Goal: Task Accomplishment & Management: Complete application form

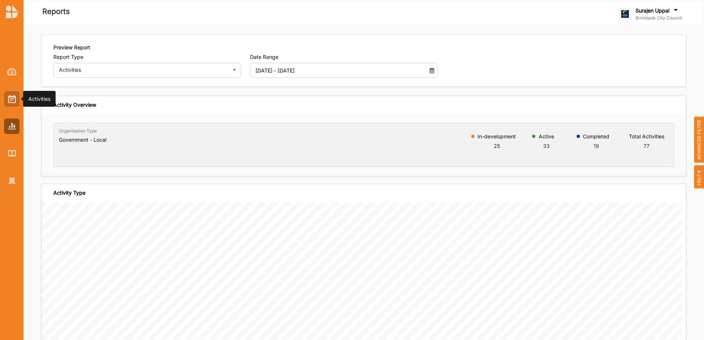
click at [17, 101] on div at bounding box center [11, 98] width 15 height 15
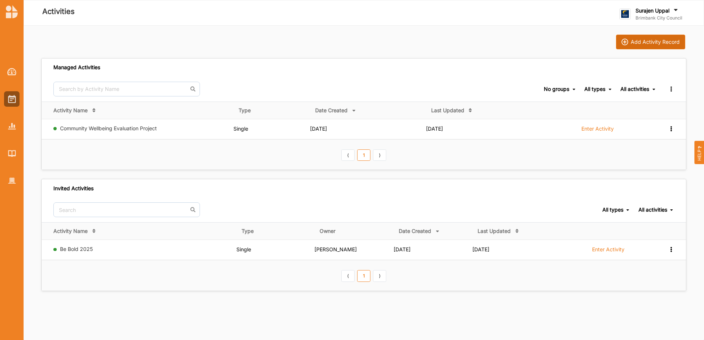
click at [660, 39] on div "Add Activity Record" at bounding box center [655, 42] width 49 height 7
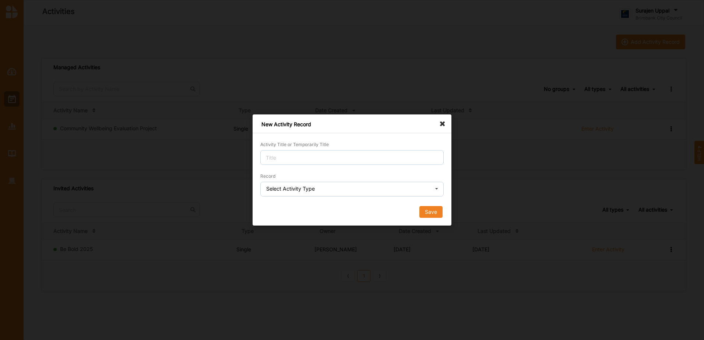
click at [446, 123] on icon at bounding box center [445, 121] width 12 height 12
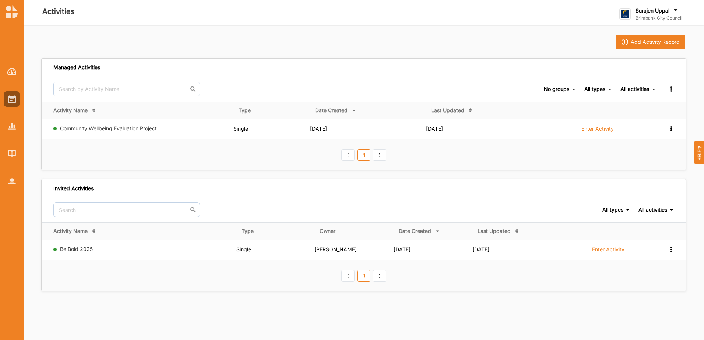
drag, startPoint x: 343, startPoint y: 94, endPoint x: 332, endPoint y: 74, distance: 22.4
click at [332, 74] on div "Managed Activities" at bounding box center [364, 68] width 645 height 18
click at [646, 42] on div "Add Activity Record" at bounding box center [655, 42] width 49 height 7
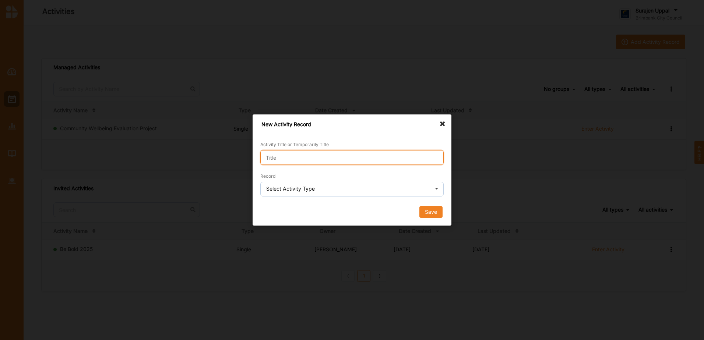
click at [327, 156] on input "Activity Title or Temporarily Title" at bounding box center [351, 157] width 183 height 15
type input "demo"
click at [334, 190] on input "text" at bounding box center [352, 189] width 183 height 15
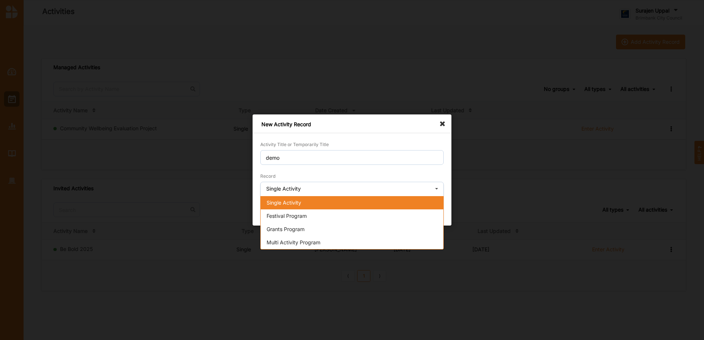
click at [296, 203] on span "Single Activity" at bounding box center [284, 203] width 35 height 6
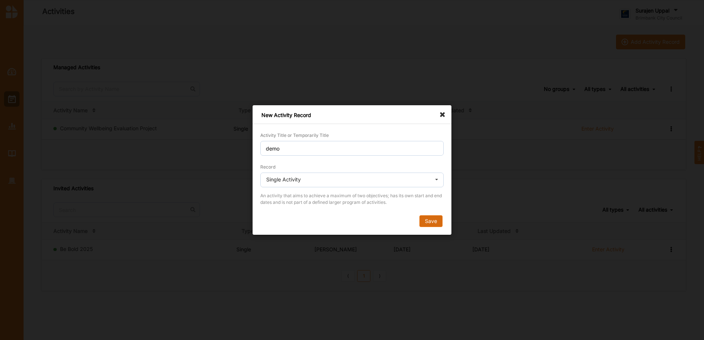
click at [440, 222] on button "Save" at bounding box center [431, 221] width 23 height 12
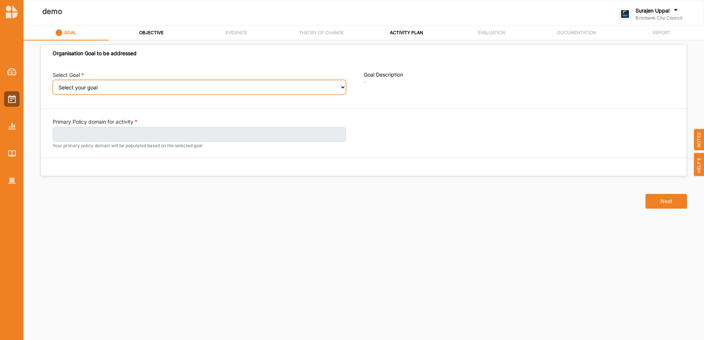
click at [343, 91] on select "Select your goal People: Social connection and wellbeing People: Healthy active…" at bounding box center [200, 87] width 294 height 15
select select "383"
click at [53, 85] on select "Select your goal People: Social connection and wellbeing People: Healthy active…" at bounding box center [200, 87] width 294 height 15
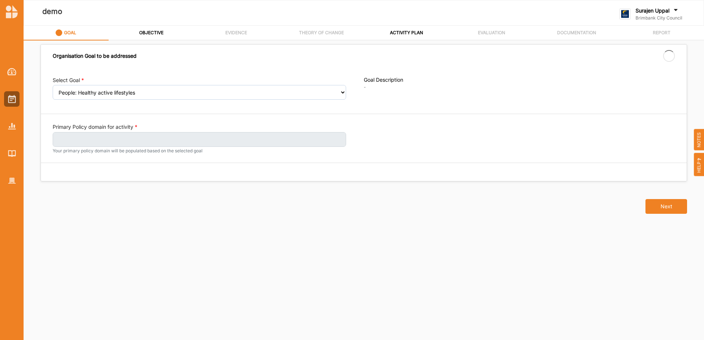
select select "383"
select select "1"
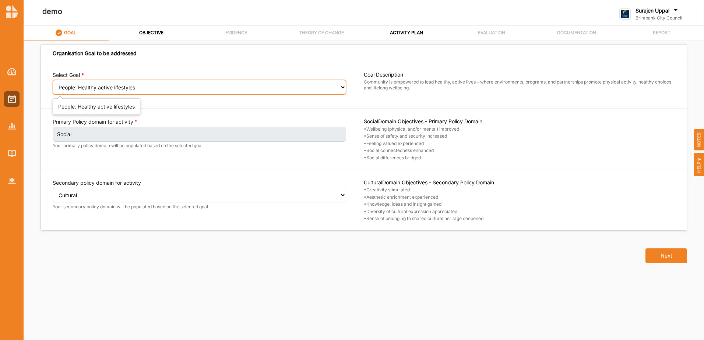
click at [277, 92] on select "Select your goal People: Social connection and wellbeing People: Healthy active…" at bounding box center [200, 87] width 294 height 15
select select "382"
click at [53, 85] on select "Select your goal People: Social connection and wellbeing People: Healthy active…" at bounding box center [200, 87] width 294 height 15
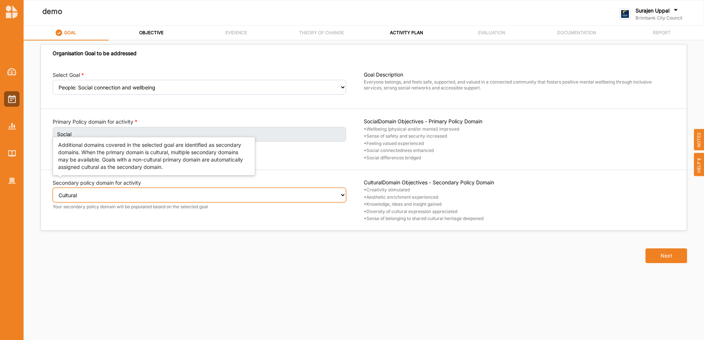
click at [319, 199] on select "Select secondary policy domain No second domain for this activity Cultural Soci…" at bounding box center [200, 195] width 294 height 15
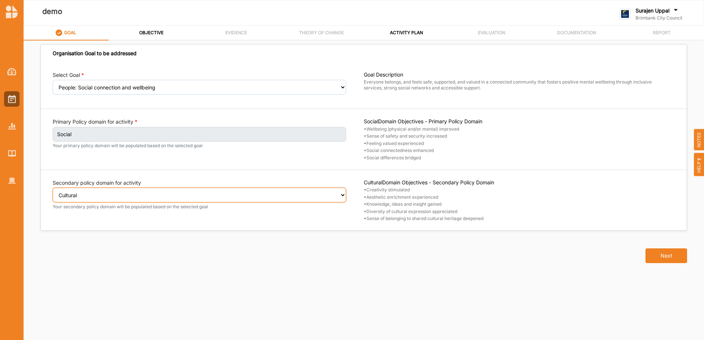
select select "4"
click at [53, 193] on select "Select secondary policy domain No second domain for this activity Cultural Soci…" at bounding box center [200, 195] width 294 height 15
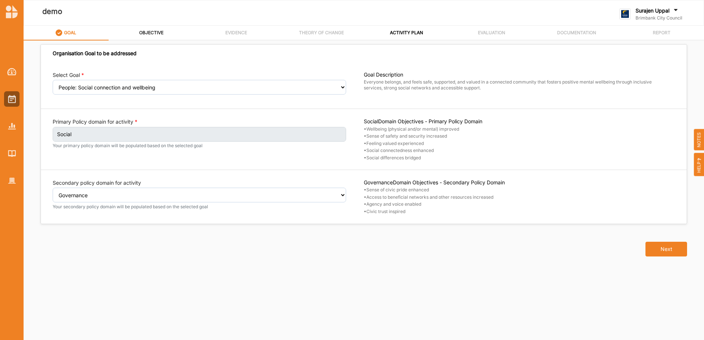
click at [152, 34] on label "OBJECTIVE" at bounding box center [151, 33] width 24 height 6
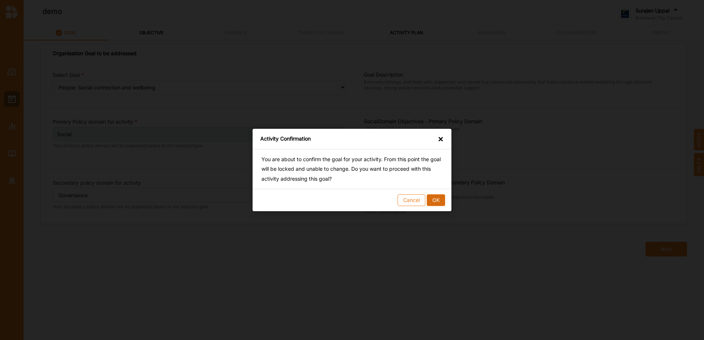
click at [438, 201] on button "OK" at bounding box center [436, 200] width 18 height 12
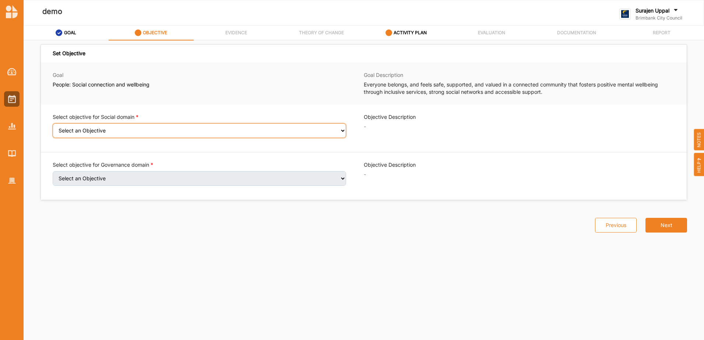
click at [342, 134] on select "Select an Objective Wellbeing (physical and/or mental) improved Sense of safety…" at bounding box center [200, 130] width 294 height 15
select select "6"
click at [53, 128] on select "Select an Objective Wellbeing (physical and/or mental) improved Sense of safety…" at bounding box center [200, 130] width 294 height 15
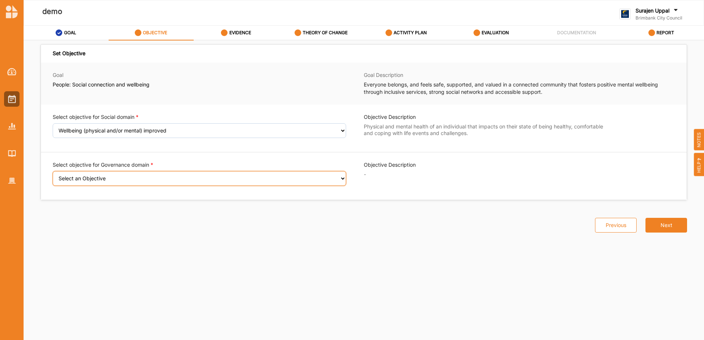
click at [249, 180] on select "Select an Objective Sense of civic pride enhanced Access to beneficial networks…" at bounding box center [200, 178] width 294 height 15
select select "17"
click at [53, 176] on select "Select an Objective Sense of civic pride enhanced Access to beneficial networks…" at bounding box center [200, 178] width 294 height 15
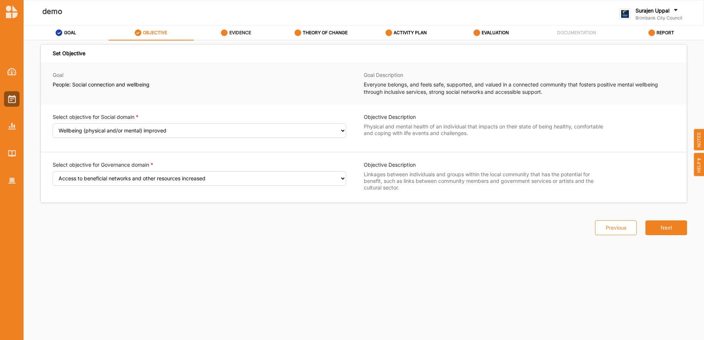
click at [245, 36] on div "EVIDENCE" at bounding box center [236, 32] width 30 height 13
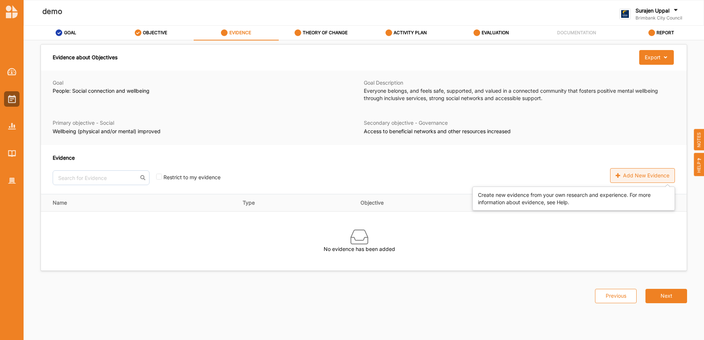
click at [656, 178] on div "Add New Evidence" at bounding box center [642, 175] width 65 height 15
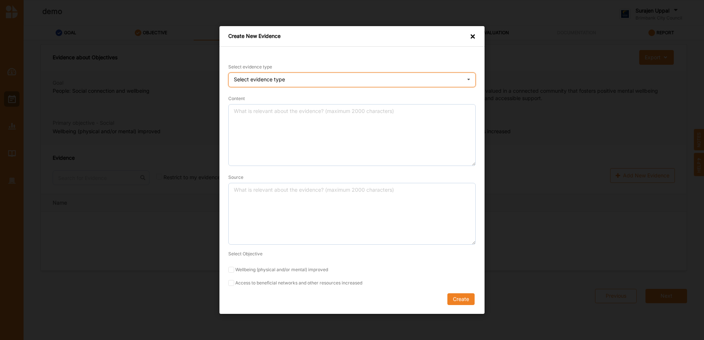
click at [264, 82] on div "Select evidence type" at bounding box center [259, 79] width 51 height 5
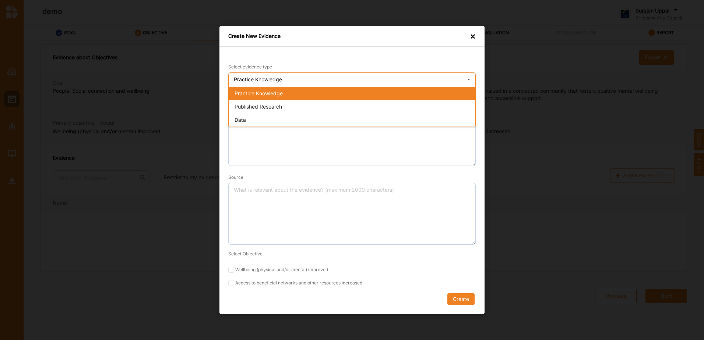
click at [255, 91] on span "Practice Knowledge" at bounding box center [259, 93] width 48 height 6
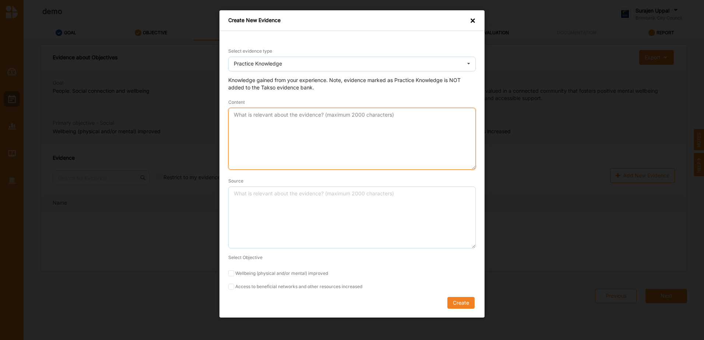
click at [292, 126] on textarea "Content" at bounding box center [352, 139] width 248 height 62
type textarea "what your evidence is"
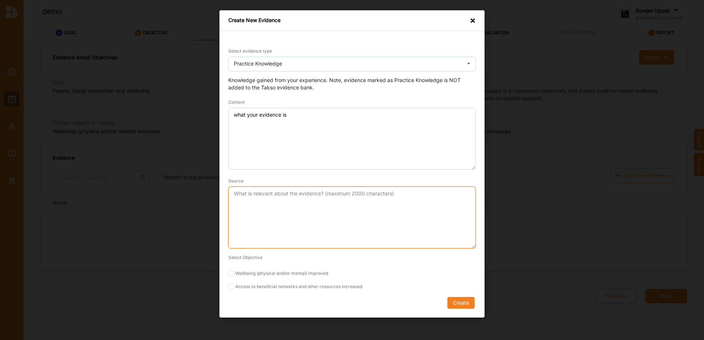
click at [348, 198] on textarea "Source" at bounding box center [352, 218] width 248 height 62
type textarea "program evaluation"
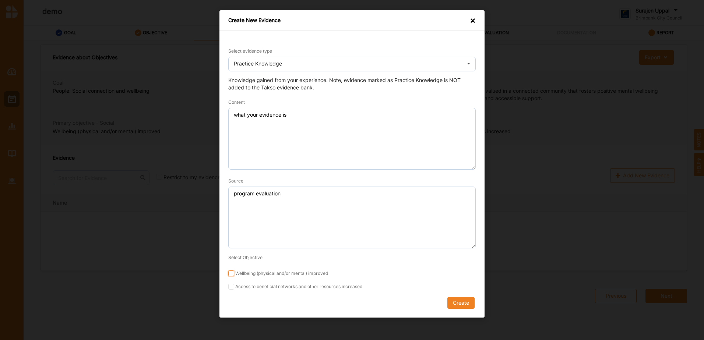
click at [231, 274] on input "Wellbeing (physical and/or mental) improved" at bounding box center [231, 274] width 6 height 6
checkbox input "true"
click at [231, 285] on input "Access to beneficial networks and other resources increased" at bounding box center [231, 287] width 6 height 6
checkbox input "true"
click at [460, 303] on button "Create" at bounding box center [461, 303] width 27 height 12
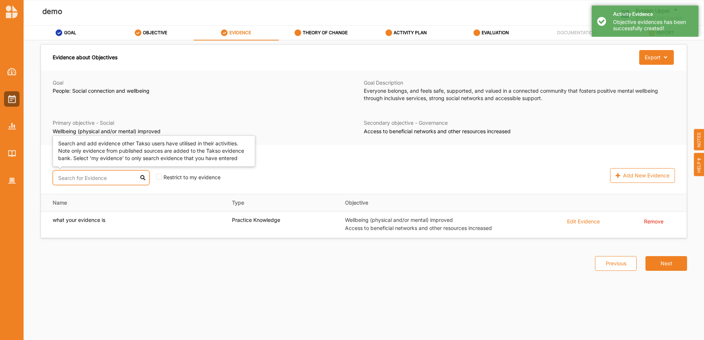
click at [67, 179] on input "text" at bounding box center [101, 178] width 97 height 15
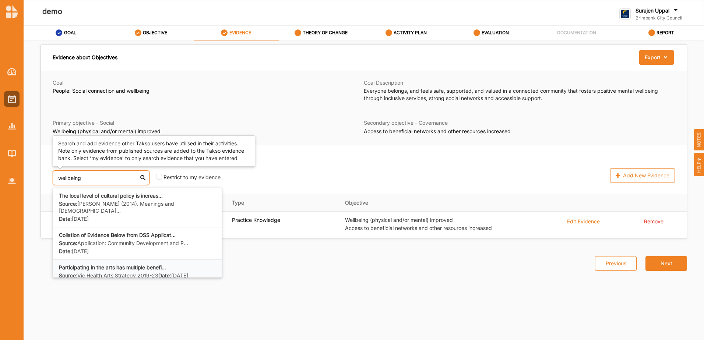
click at [141, 273] on label "Source: Vic Health Arts Strategy 2019-23" at bounding box center [108, 276] width 99 height 7
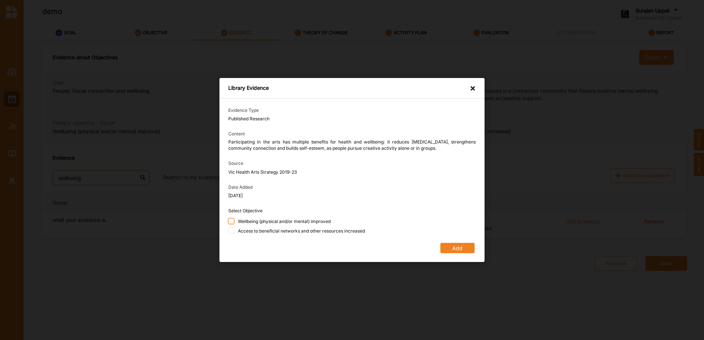
type input "wellbeing"
click at [234, 222] on input "Wellbeing (physical and/or mental) improved" at bounding box center [231, 221] width 6 height 6
checkbox input "true"
click at [234, 232] on input "Access to beneficial networks and other resources increased" at bounding box center [231, 231] width 6 height 6
checkbox input "true"
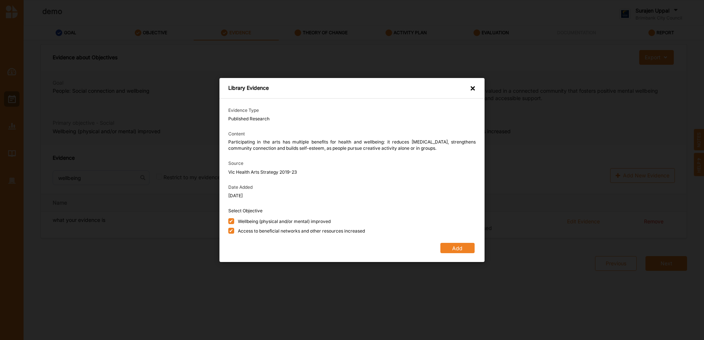
click at [462, 248] on button "Add" at bounding box center [458, 248] width 34 height 10
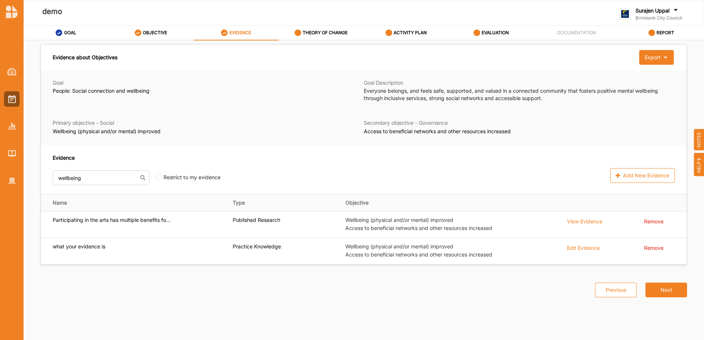
drag, startPoint x: 478, startPoint y: 165, endPoint x: 419, endPoint y: 164, distance: 58.9
click at [419, 164] on div "Evidence wellbeing The local level of cultural policy is increas... Source: Blo…" at bounding box center [247, 169] width 389 height 31
click at [332, 35] on label "THEORY OF CHANGE" at bounding box center [325, 33] width 45 height 6
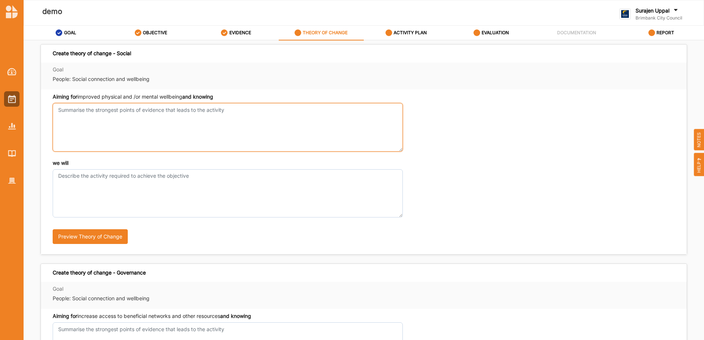
click at [126, 126] on textarea "Aiming for improved physical and /or mental wellbeing and knowing" at bounding box center [228, 127] width 350 height 48
type textarea "what your evidence told you"
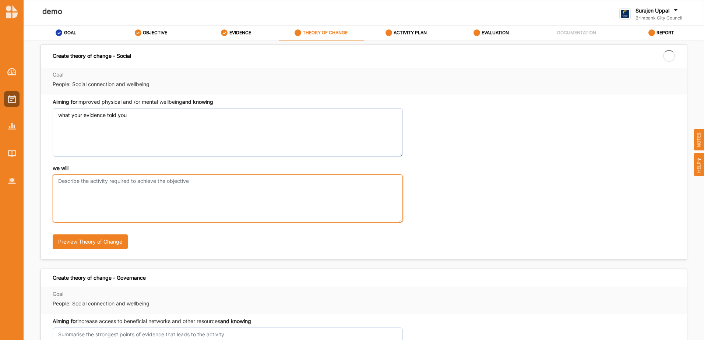
drag, startPoint x: 122, startPoint y: 197, endPoint x: 126, endPoint y: 194, distance: 5.0
click at [123, 196] on textarea "we will" at bounding box center [228, 199] width 350 height 48
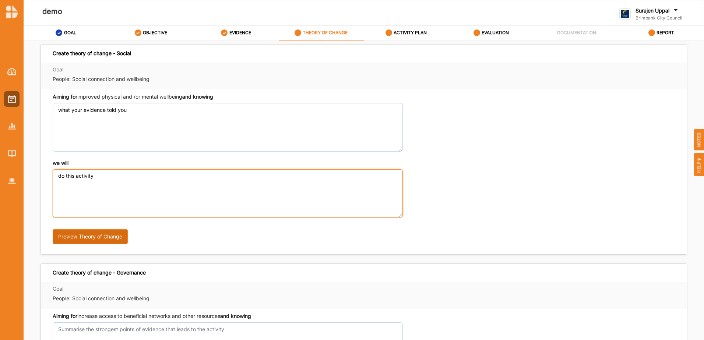
type textarea "do this activity"
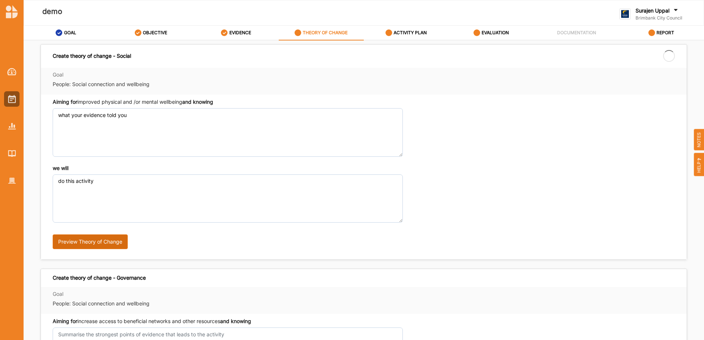
click at [82, 235] on button "Preview Theory of Change" at bounding box center [90, 242] width 75 height 15
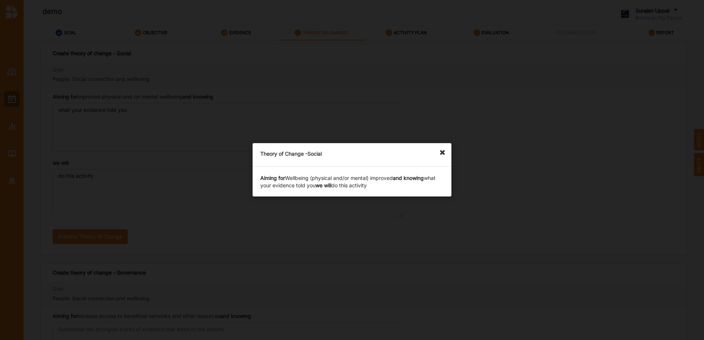
click at [443, 152] on icon at bounding box center [445, 149] width 12 height 12
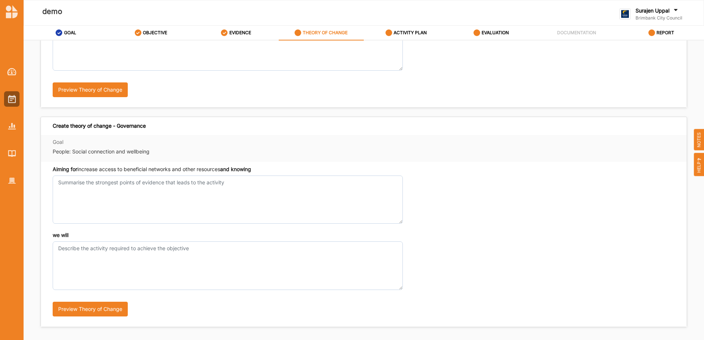
scroll to position [147, 0]
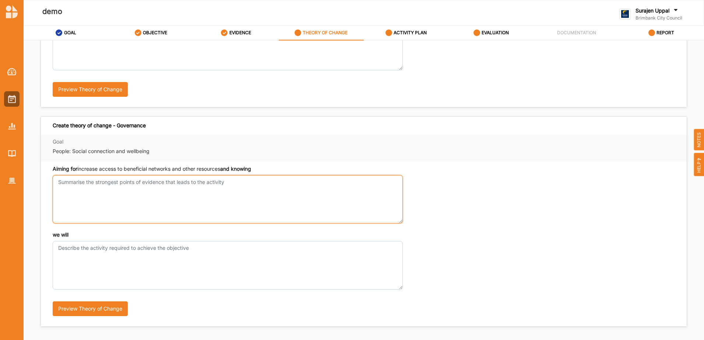
drag, startPoint x: 152, startPoint y: 215, endPoint x: 143, endPoint y: 208, distance: 11.8
click at [155, 215] on textarea "Aiming for improved physical and /or mental wellbeing and knowing" at bounding box center [228, 199] width 350 height 48
type textarea "test"
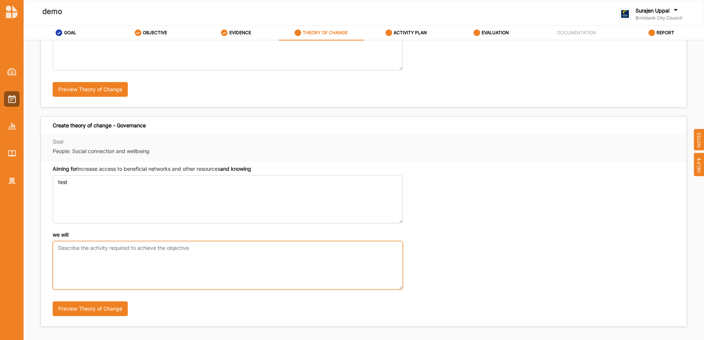
click at [140, 274] on textarea "we will" at bounding box center [228, 265] width 350 height 48
type textarea "test"
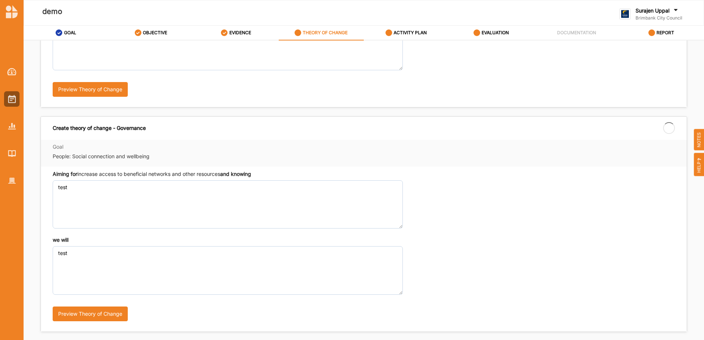
click at [502, 215] on div "Aiming for increase access to beneficial networks and other resources and knowi…" at bounding box center [364, 200] width 622 height 58
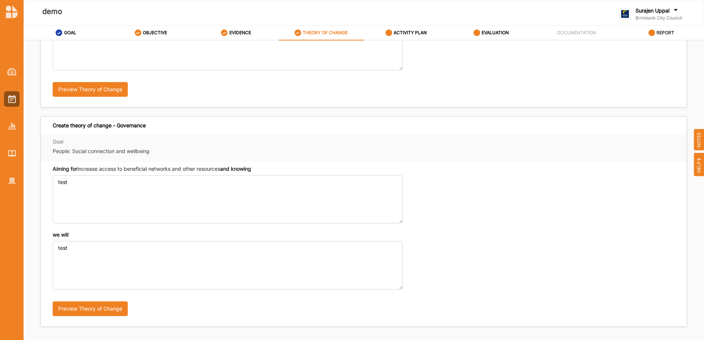
drag, startPoint x: 679, startPoint y: 32, endPoint x: 659, endPoint y: 32, distance: 20.3
click at [678, 32] on link "REPORT" at bounding box center [661, 33] width 85 height 15
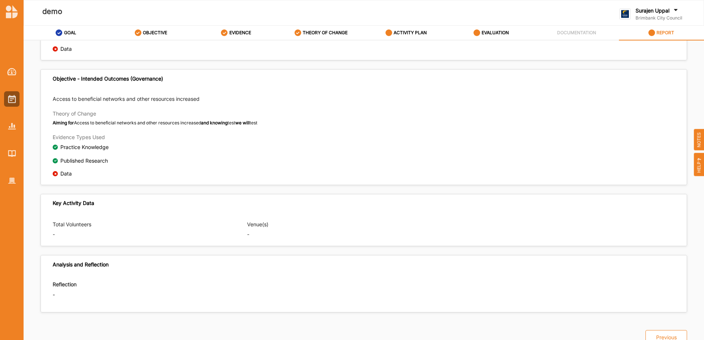
scroll to position [353, 0]
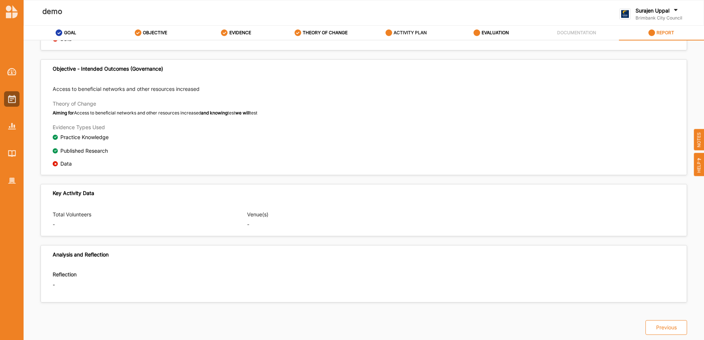
click at [412, 28] on div "ACTIVITY PLAN" at bounding box center [407, 32] width 42 height 13
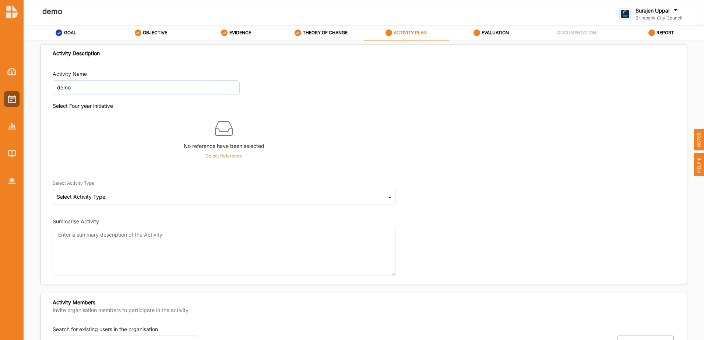
click at [219, 154] on p "Select Reference" at bounding box center [224, 156] width 36 height 7
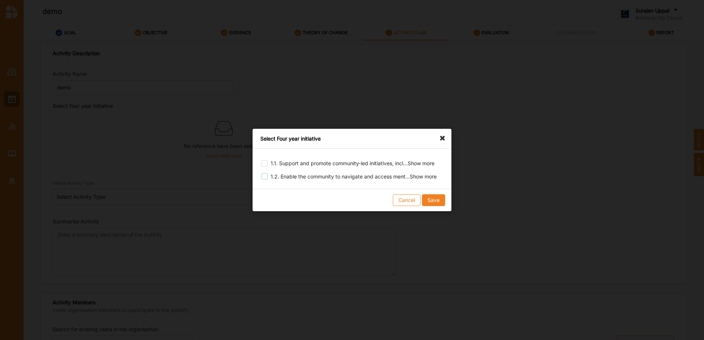
click at [266, 173] on label at bounding box center [265, 173] width 6 height 0
checkbox input "true"
click at [437, 200] on button "Save" at bounding box center [433, 200] width 23 height 12
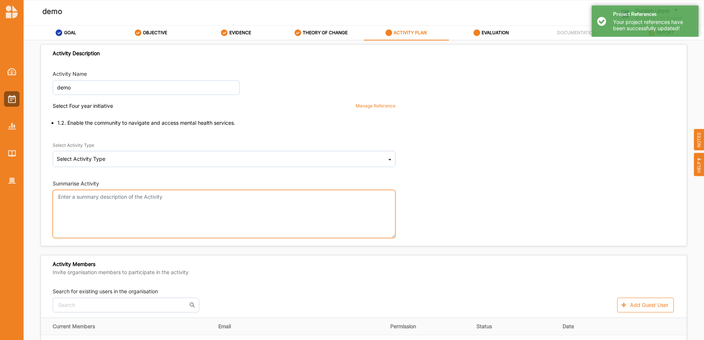
click at [175, 203] on textarea "Summarise Activity" at bounding box center [224, 214] width 343 height 48
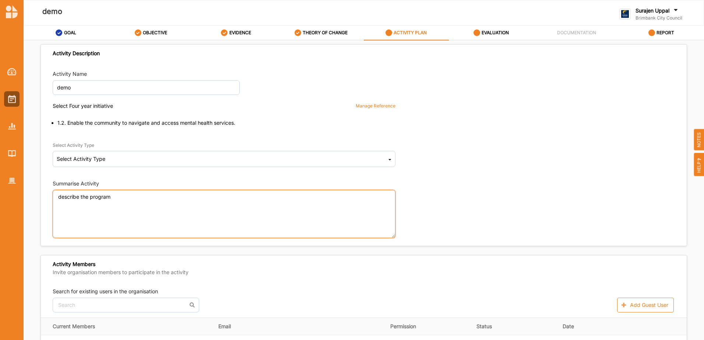
type textarea "describe the program"
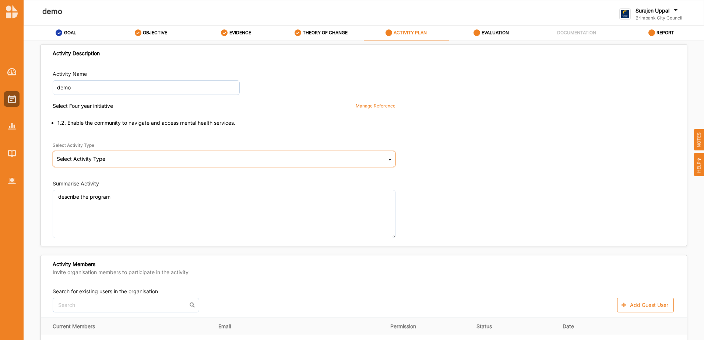
click at [325, 160] on div "Select Activity Type Cultural infrastructure development Acquisitions and Commi…" at bounding box center [224, 159] width 343 height 16
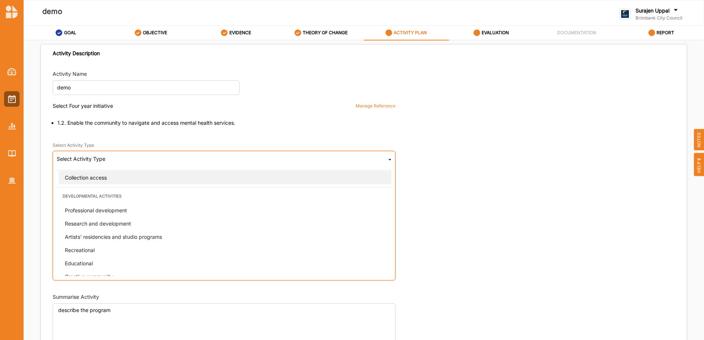
scroll to position [184, 0]
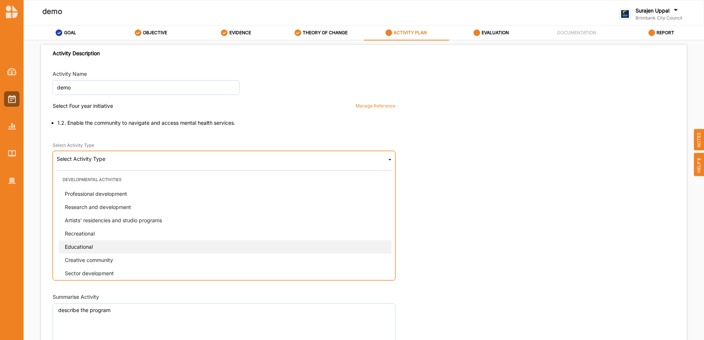
click at [203, 247] on div "Educational" at bounding box center [226, 246] width 335 height 13
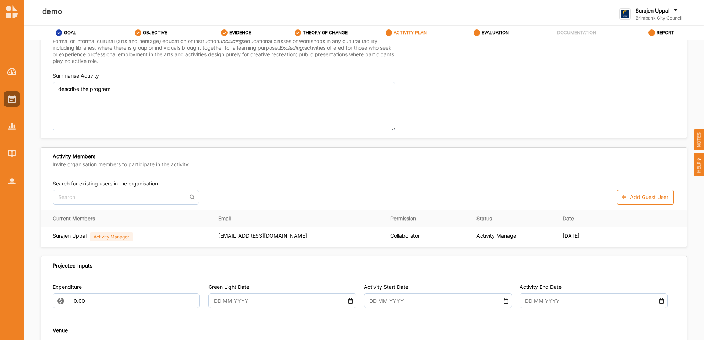
scroll to position [147, 0]
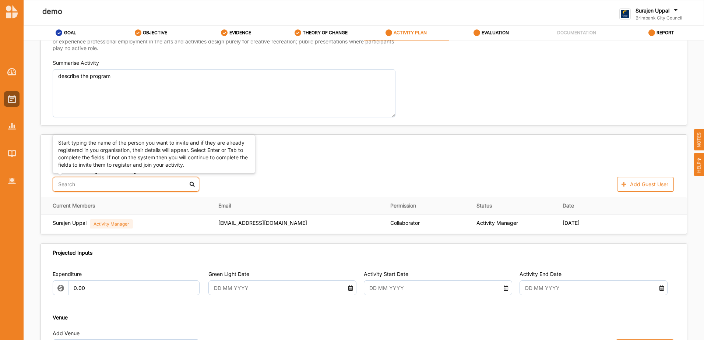
click at [96, 185] on input "text" at bounding box center [126, 184] width 147 height 15
click at [85, 204] on div "[PERSON_NAME]" at bounding box center [126, 203] width 146 height 16
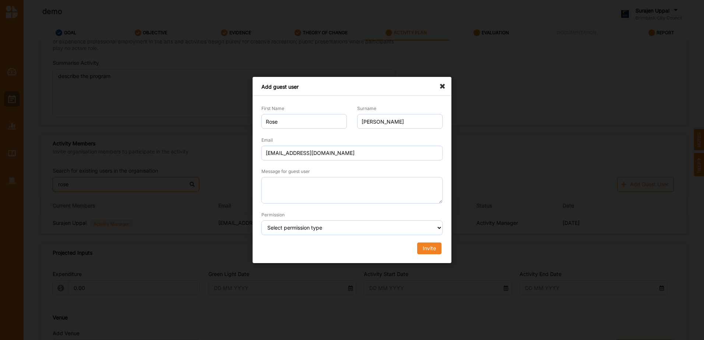
type input "rose"
click at [276, 232] on select "Select permission type Collaborator Documentor Report Only Custom" at bounding box center [352, 228] width 181 height 15
select select "collaborator"
click at [262, 221] on select "Select permission type Collaborator Documentor Report Only Custom" at bounding box center [352, 228] width 181 height 15
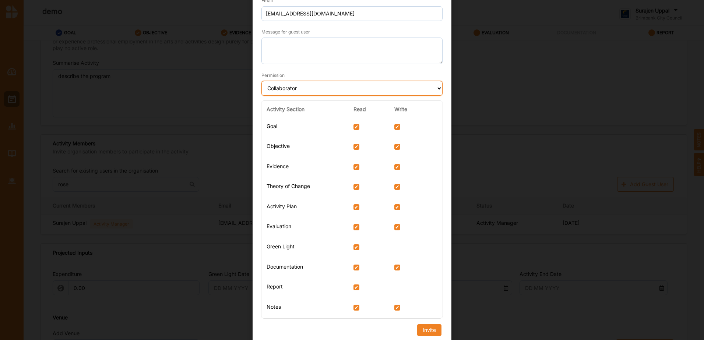
scroll to position [74, 0]
click at [396, 125] on input "checkbox" at bounding box center [397, 126] width 6 height 6
checkbox input "false"
select select "custom"
click at [361, 147] on div at bounding box center [359, 146] width 10 height 6
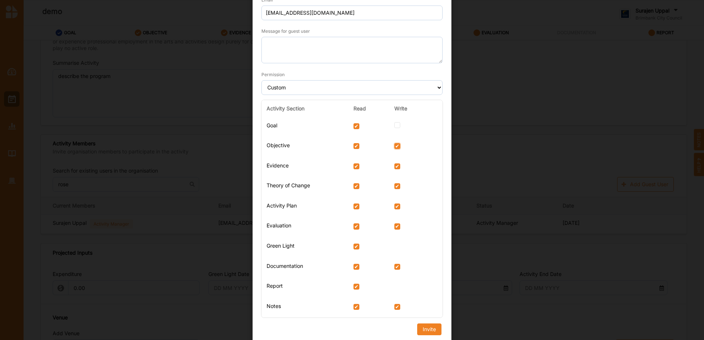
click at [396, 146] on input "checkbox" at bounding box center [397, 146] width 6 height 6
checkbox input "false"
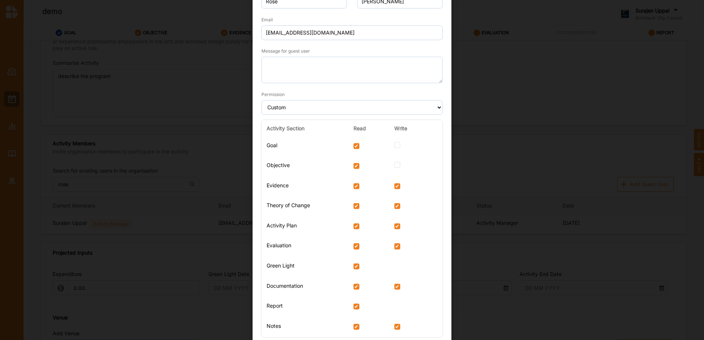
scroll to position [0, 0]
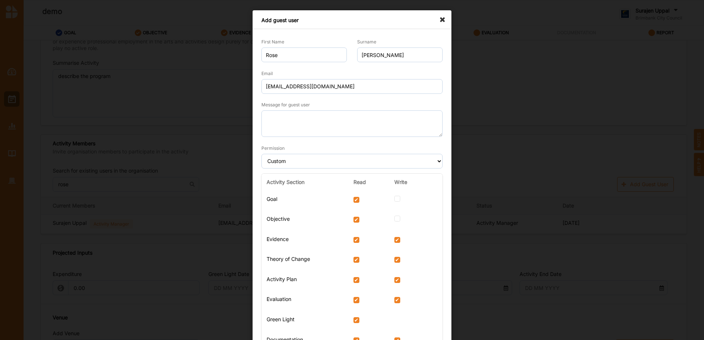
click at [445, 18] on icon at bounding box center [445, 16] width 12 height 12
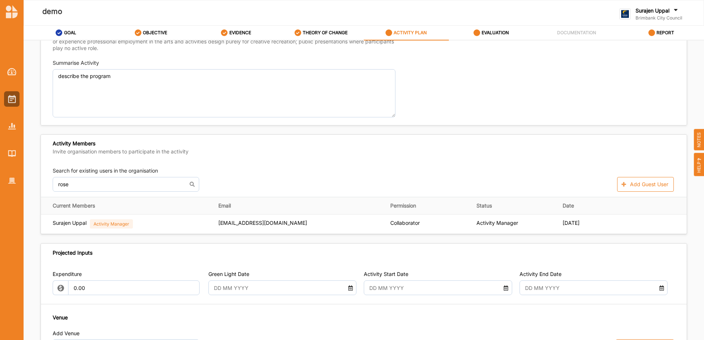
drag, startPoint x: 564, startPoint y: 176, endPoint x: 526, endPoint y: 174, distance: 38.4
click at [526, 174] on div "Search for existing users in the organisation rose Rose Bruhn Add Guest User" at bounding box center [364, 179] width 622 height 25
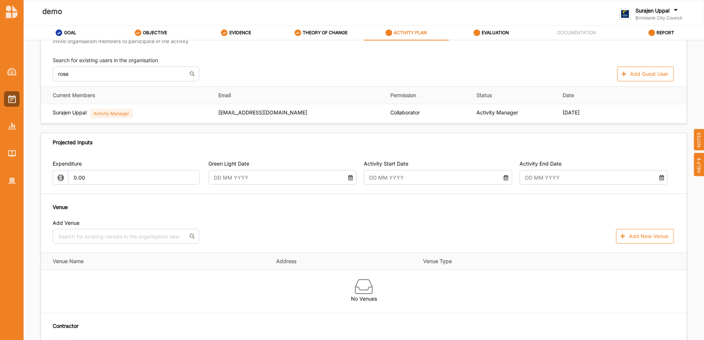
scroll to position [295, 0]
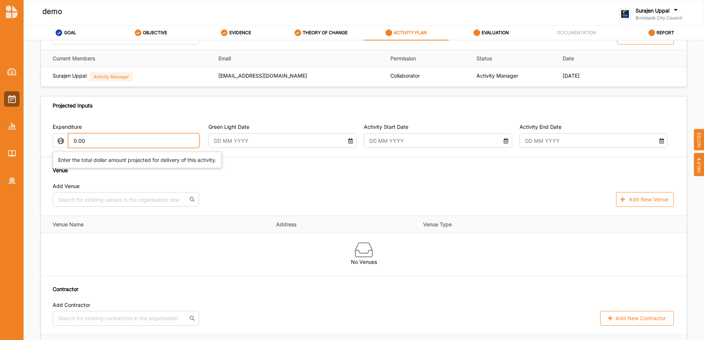
drag, startPoint x: 96, startPoint y: 141, endPoint x: 3, endPoint y: 110, distance: 98.2
click at [87, 136] on input "0.00" at bounding box center [133, 140] width 131 height 15
type input "0"
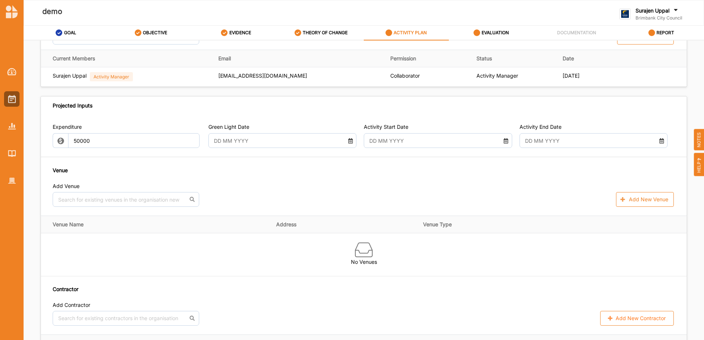
click at [197, 164] on div "Expenditure 50000 Green Light Date Activity Start Date Activity End Date Venue …" at bounding box center [364, 225] width 646 height 220
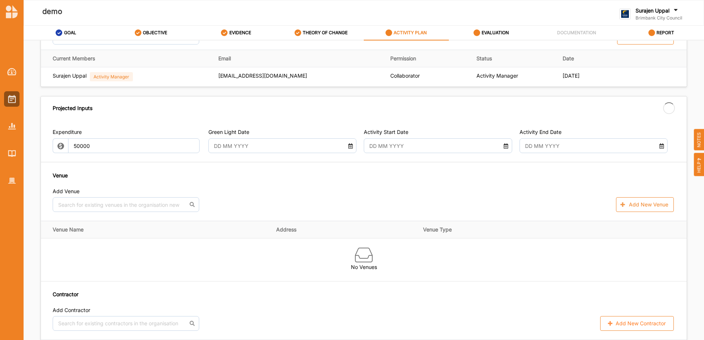
type input "50,000.00"
type input "-50,000.00"
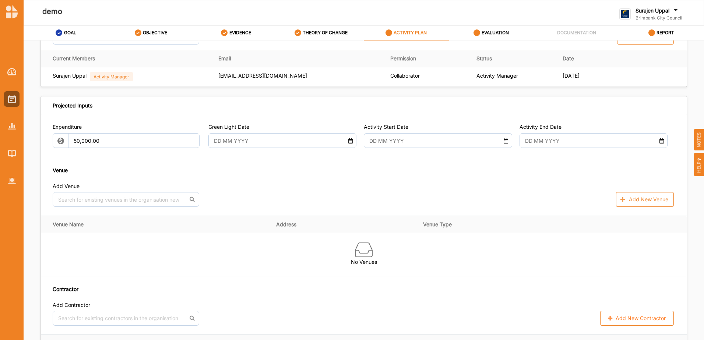
click at [401, 144] on input "text" at bounding box center [432, 140] width 133 height 15
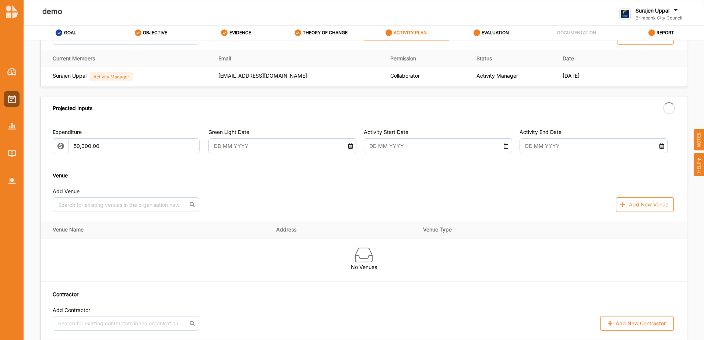
type input "08 Oct 2025"
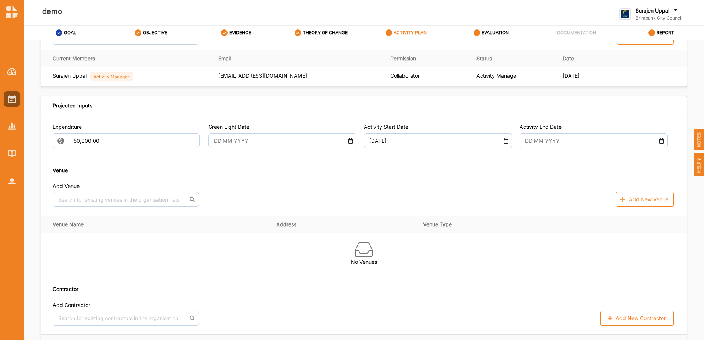
click at [540, 142] on input "text" at bounding box center [587, 140] width 133 height 15
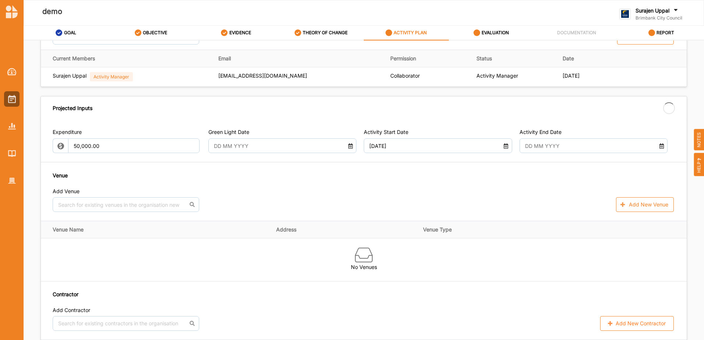
type input "09 Oct 2025"
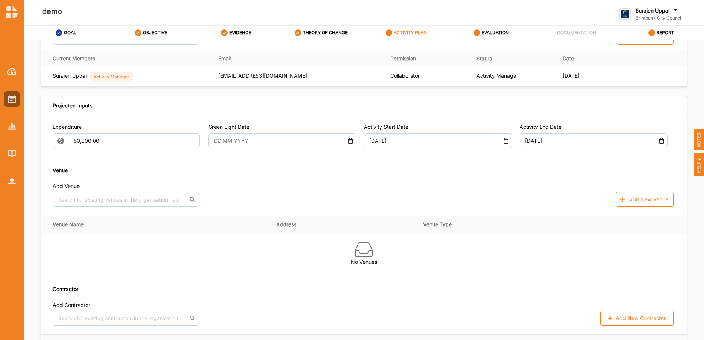
click at [256, 140] on input "text" at bounding box center [276, 140] width 133 height 15
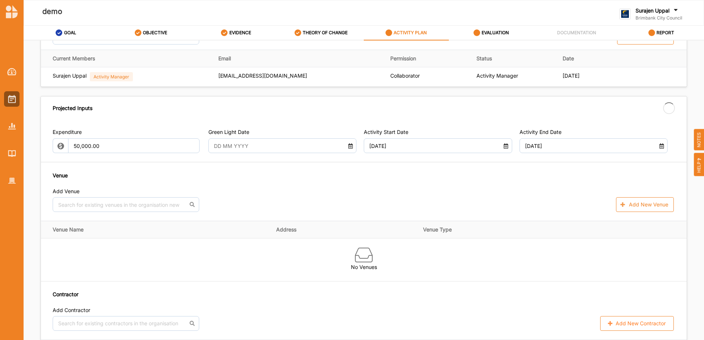
type input "07 Oct 2025"
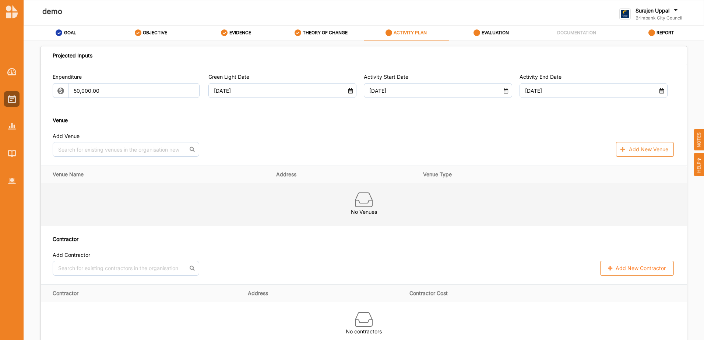
scroll to position [368, 0]
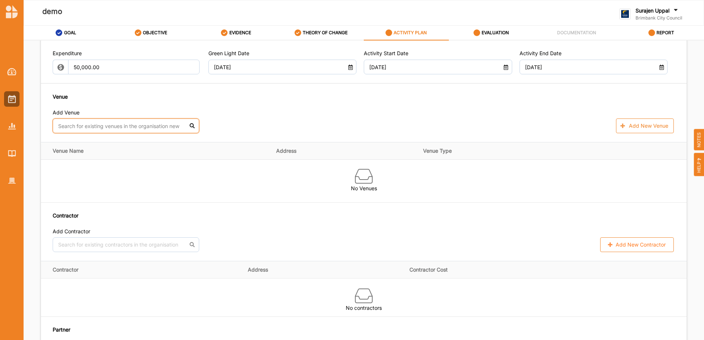
click at [156, 128] on input "text" at bounding box center [126, 126] width 147 height 15
type input "brim"
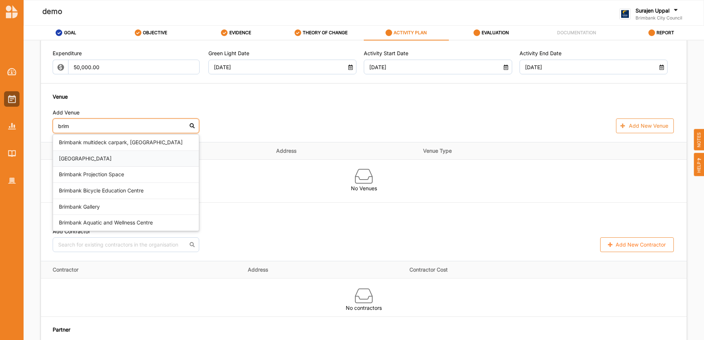
click at [153, 162] on div "Brimbank Community and Civic Centre" at bounding box center [126, 159] width 146 height 16
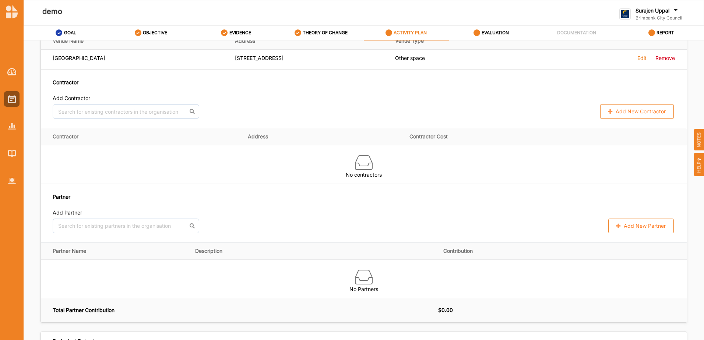
scroll to position [479, 0]
click at [104, 112] on input "text" at bounding box center [126, 111] width 147 height 15
type input "je"
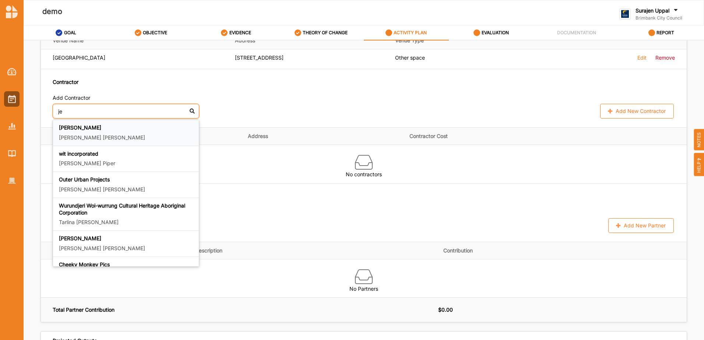
click at [87, 131] on div "Jennifer Tran Jennifer Tran" at bounding box center [126, 132] width 134 height 17
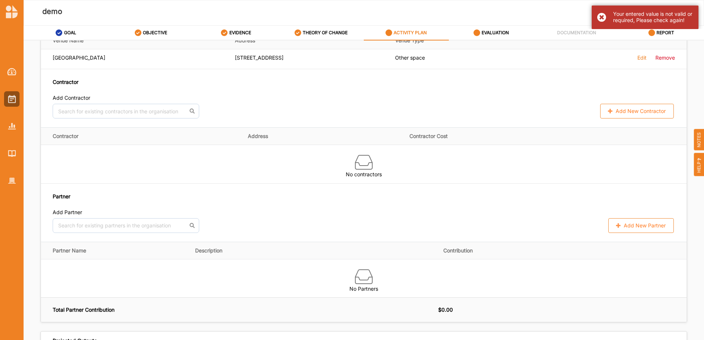
click at [603, 21] on div "Your entered value is not valid or required, Please check again!" at bounding box center [645, 18] width 107 height 24
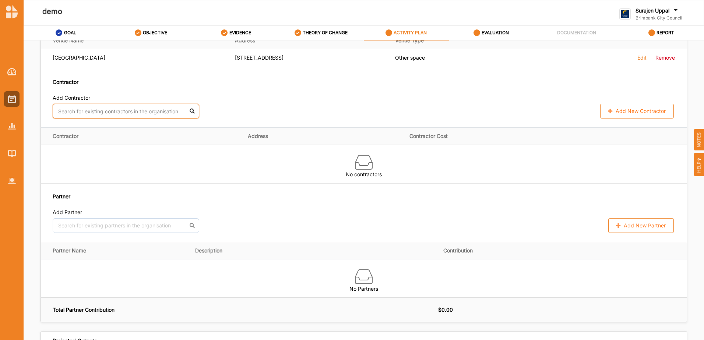
click at [141, 115] on input "text" at bounding box center [126, 111] width 147 height 15
type input "c"
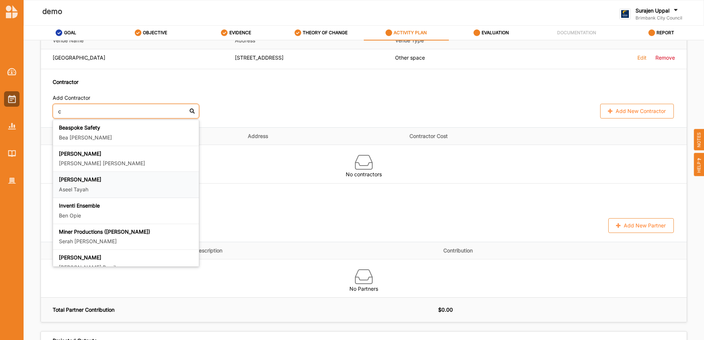
click at [103, 183] on div "Aseel Tayah Aseel Tayah" at bounding box center [126, 184] width 134 height 17
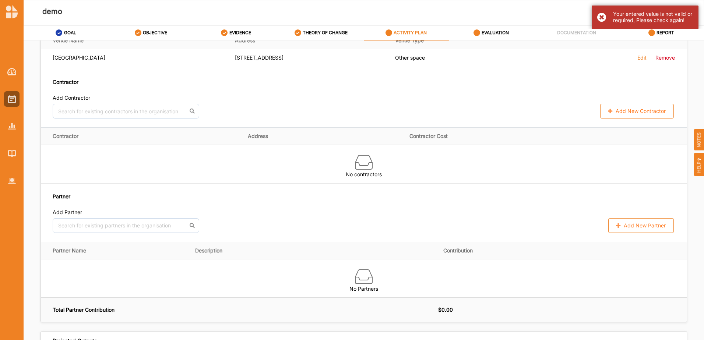
click at [607, 18] on div "Your entered value is not valid or required, Please check again!" at bounding box center [645, 18] width 107 height 24
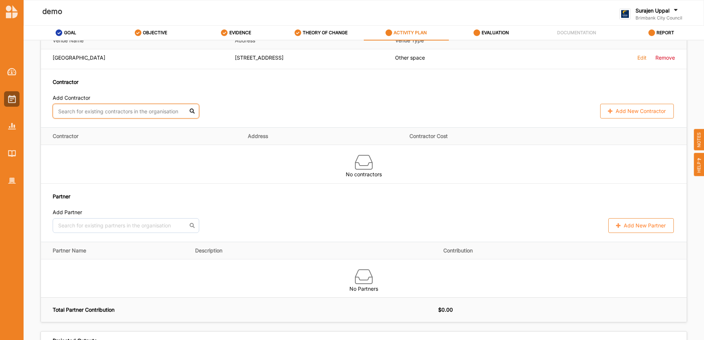
click at [109, 111] on input "text" at bounding box center [126, 111] width 147 height 15
type input "w"
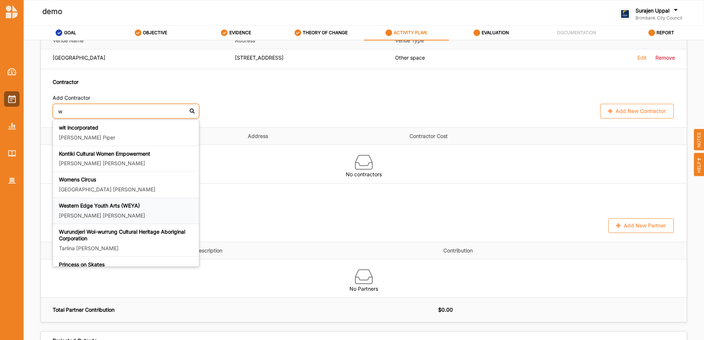
click at [84, 203] on b "Western Edge Youth Arts (WEYA)" at bounding box center [99, 206] width 81 height 6
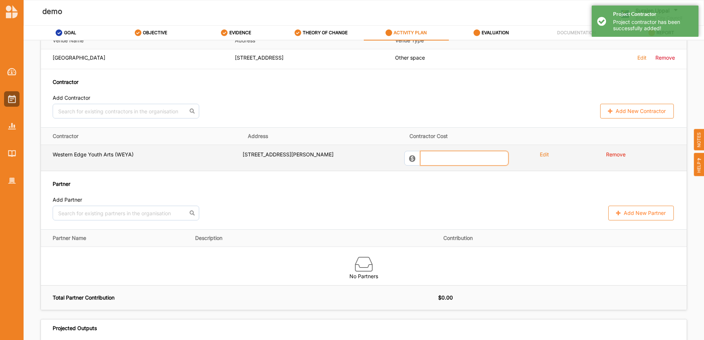
click at [436, 159] on input "text" at bounding box center [464, 158] width 88 height 15
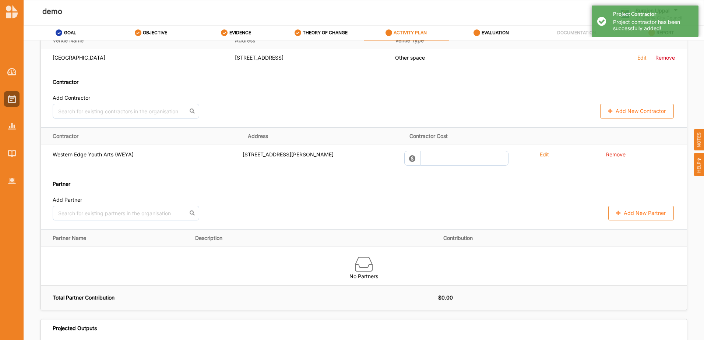
type input "0"
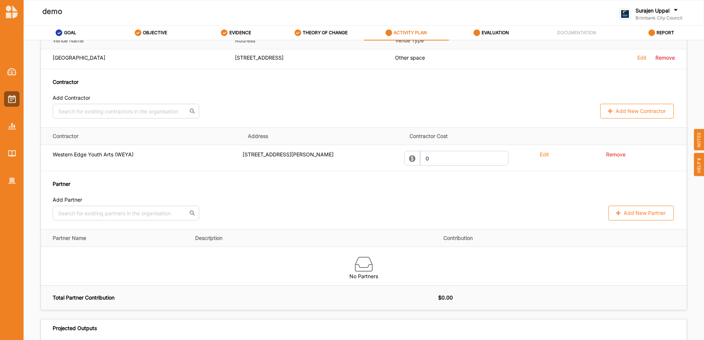
click at [636, 114] on button "Add New Contractor" at bounding box center [637, 111] width 74 height 15
select select "[GEOGRAPHIC_DATA]"
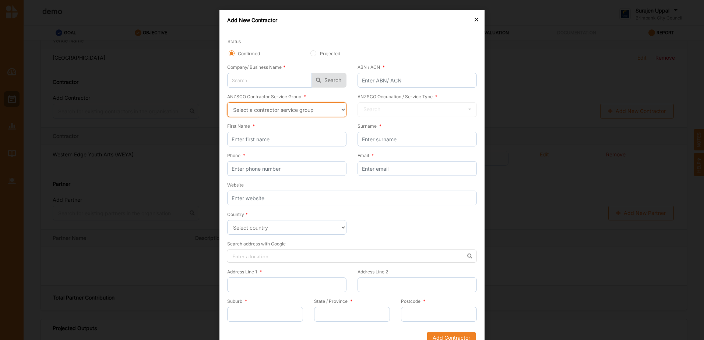
click at [338, 114] on select "Select a contractor service group Hospitality, Retail and Service Managers Spec…" at bounding box center [286, 109] width 119 height 15
select select "24"
click at [227, 102] on select "Select a contractor service group Hospitality, Retail and Service Managers Spec…" at bounding box center [286, 109] width 119 height 15
click at [410, 110] on input "text" at bounding box center [417, 110] width 119 height 15
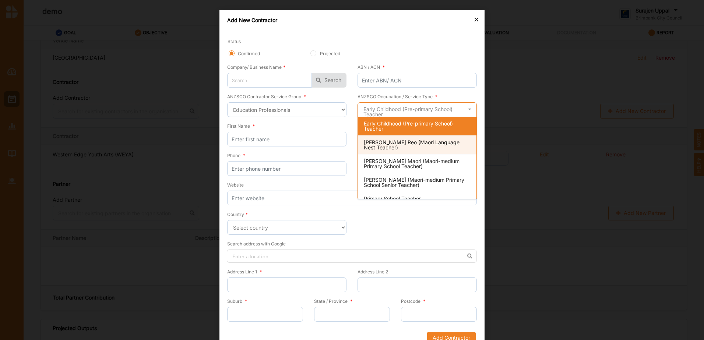
scroll to position [37, 0]
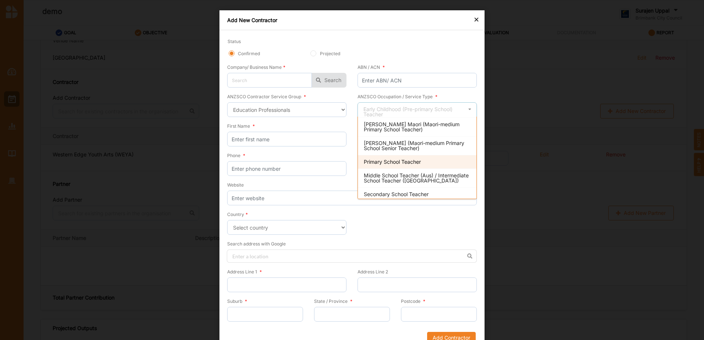
click at [412, 163] on span "Primary School Teacher" at bounding box center [392, 162] width 57 height 6
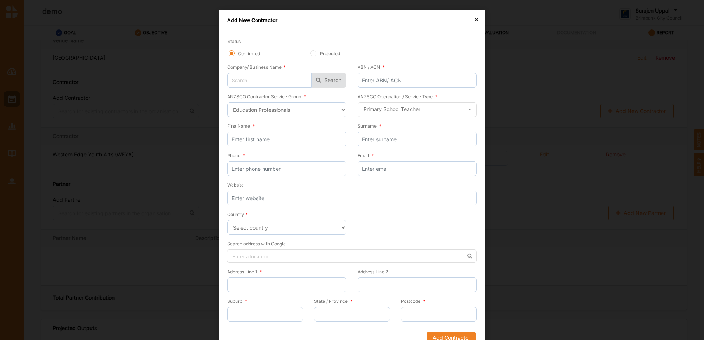
click at [474, 21] on div "×" at bounding box center [477, 19] width 6 height 9
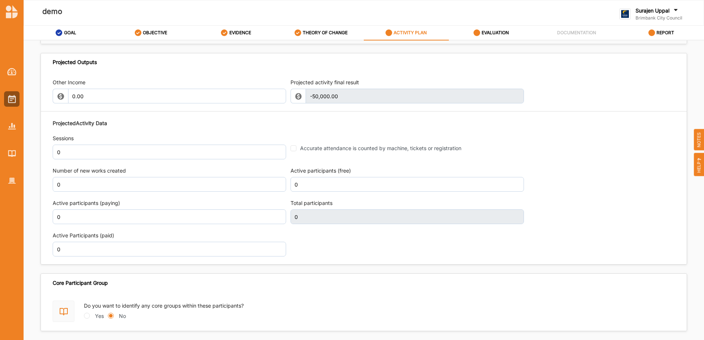
scroll to position [773, 0]
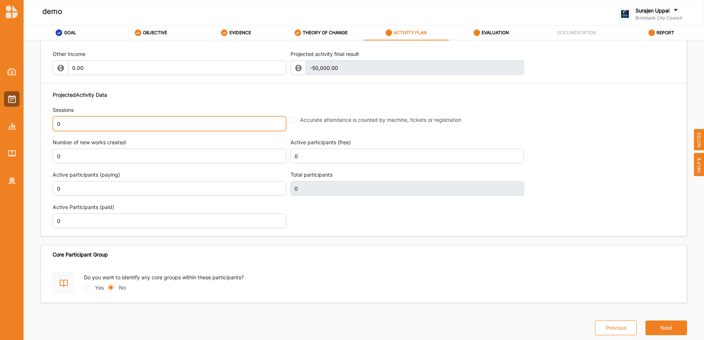
click at [71, 126] on input "0" at bounding box center [170, 123] width 234 height 15
type input "2"
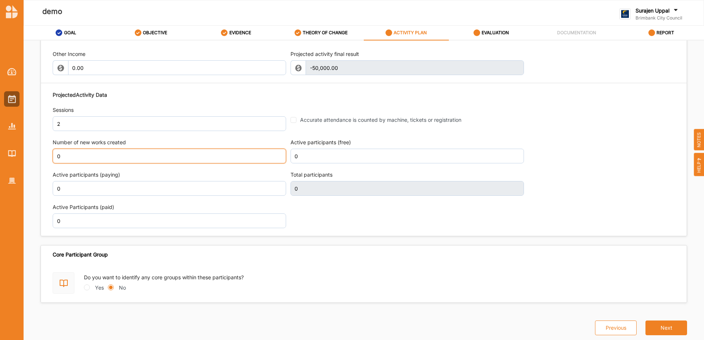
click at [105, 157] on input "0" at bounding box center [170, 156] width 234 height 15
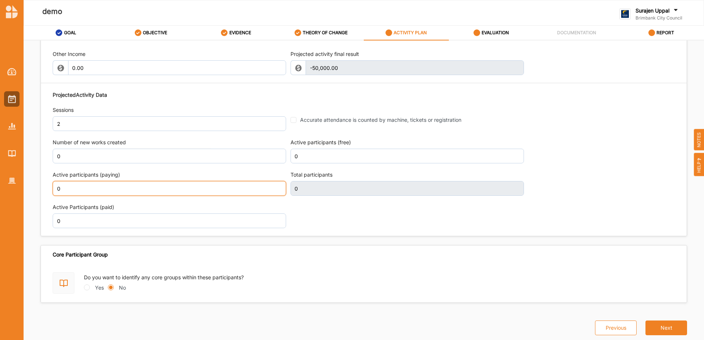
click at [99, 189] on input "0" at bounding box center [170, 188] width 234 height 15
type input "50"
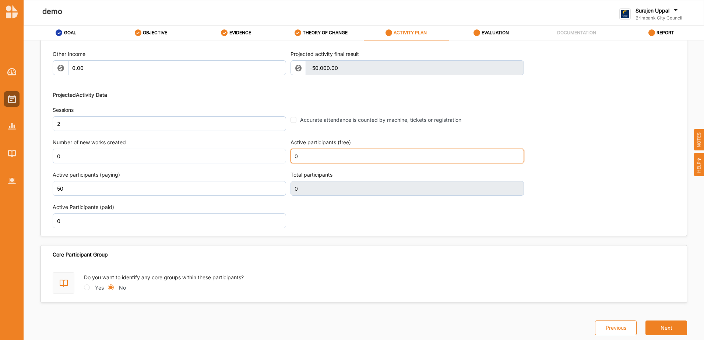
click at [326, 156] on input "0" at bounding box center [408, 156] width 234 height 15
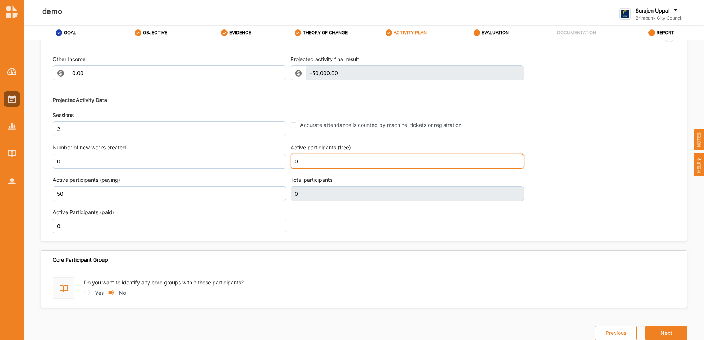
type input "50"
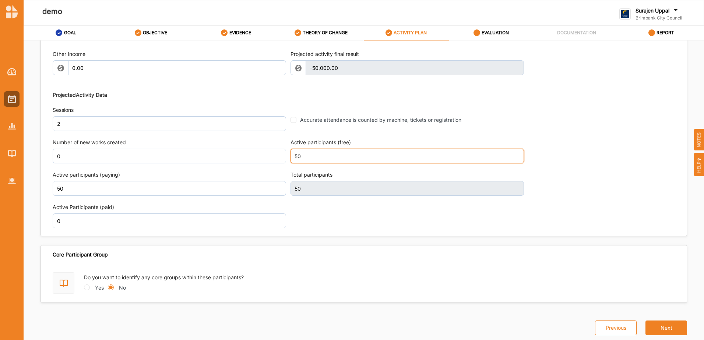
type input "50"
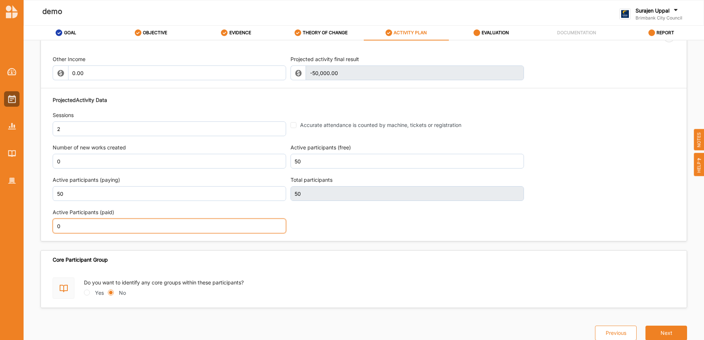
click at [70, 223] on input "0" at bounding box center [170, 226] width 234 height 15
type input "100"
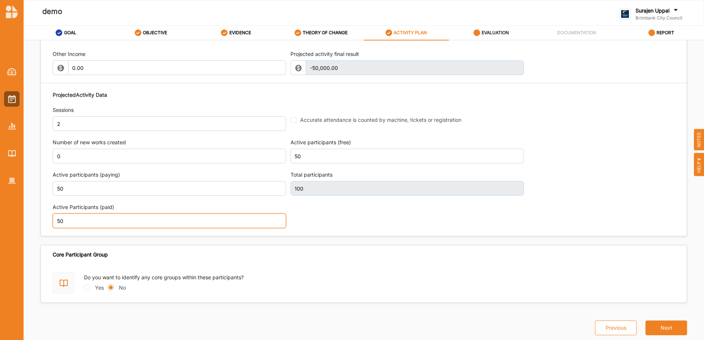
type input "50"
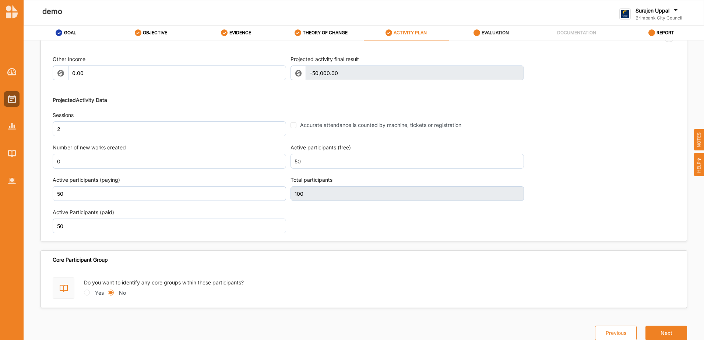
drag, startPoint x: 489, startPoint y: 31, endPoint x: 483, endPoint y: 32, distance: 6.3
click at [489, 31] on label "EVALUATION" at bounding box center [495, 33] width 27 height 6
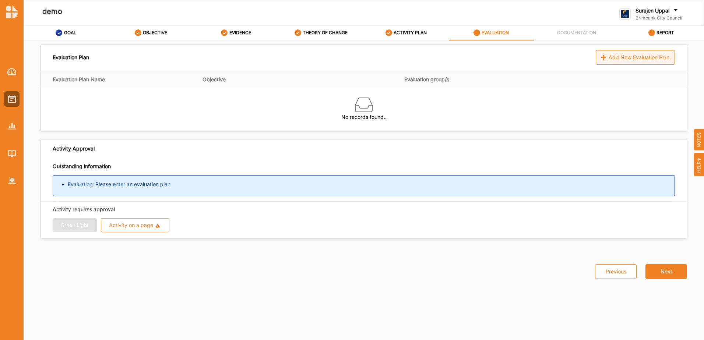
click at [626, 53] on div "Add New Evaluation Plan" at bounding box center [635, 57] width 79 height 15
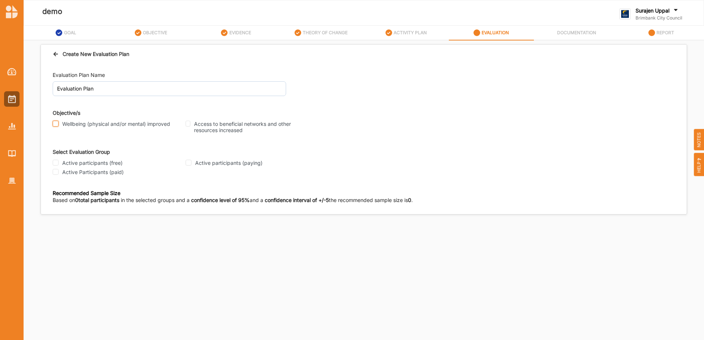
click at [58, 125] on input "Wellbeing (physical and/or mental) improved" at bounding box center [56, 124] width 6 height 6
checkbox input "true"
click at [190, 123] on input "Access to beneficial networks and other resources increased" at bounding box center [188, 124] width 5 height 6
checkbox input "true"
click at [53, 162] on input "Active participants (free)" at bounding box center [56, 163] width 6 height 6
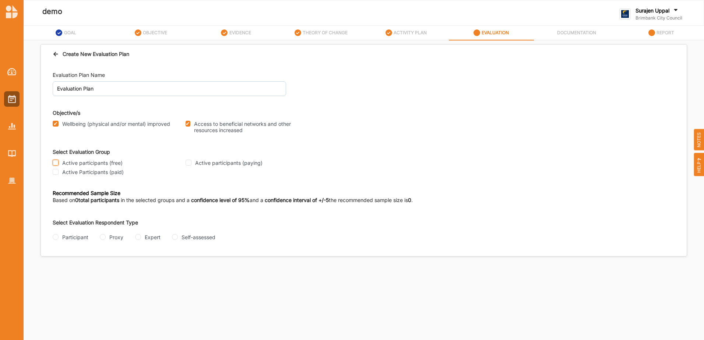
checkbox input "true"
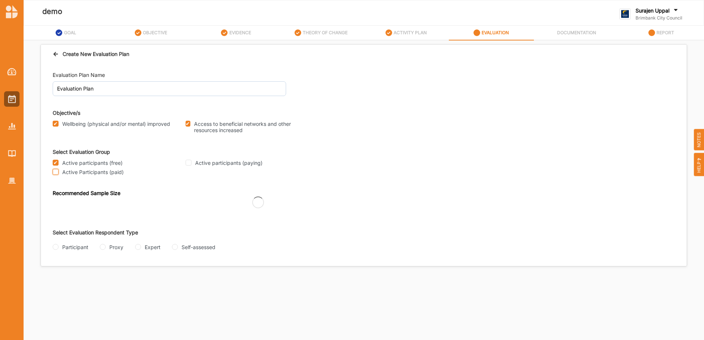
click at [55, 171] on input "Active Participants (paid)" at bounding box center [56, 172] width 6 height 6
checkbox input "true"
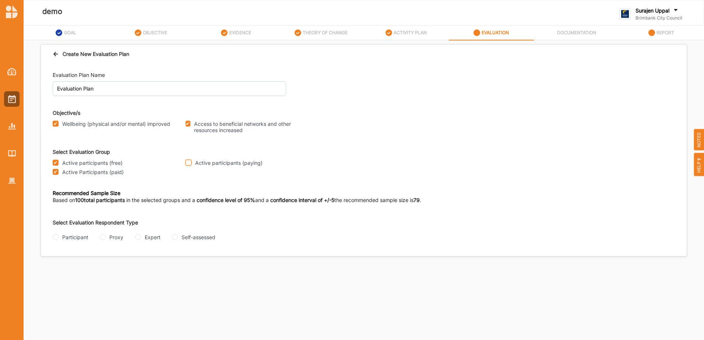
click at [191, 165] on input "Active participants (paying)" at bounding box center [189, 163] width 6 height 6
click at [186, 162] on input "Active participants (paying)" at bounding box center [189, 163] width 6 height 6
checkbox input "false"
click at [56, 169] on div "Active Participants (paid)" at bounding box center [117, 173] width 129 height 10
click at [55, 171] on input "Active Participants (paid)" at bounding box center [56, 172] width 6 height 6
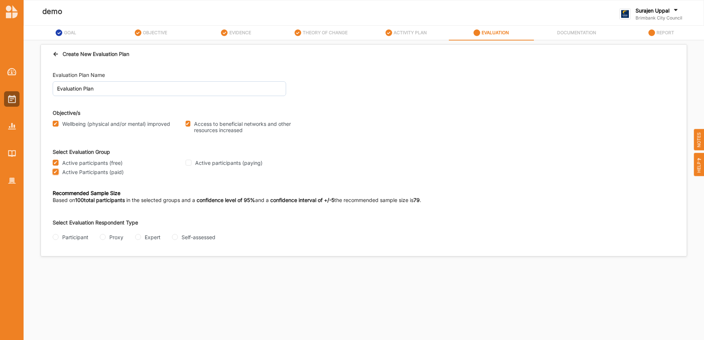
checkbox input "false"
click at [54, 238] on input "Participant" at bounding box center [56, 237] width 6 height 6
radio input "true"
click at [102, 239] on input "Proxy" at bounding box center [103, 237] width 6 height 6
radio input "true"
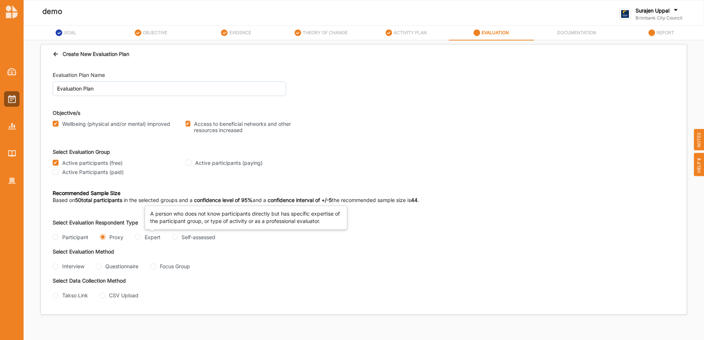
click at [145, 236] on div "Expert" at bounding box center [153, 238] width 16 height 8
click at [141, 236] on input "Expert" at bounding box center [138, 237] width 6 height 6
radio input "true"
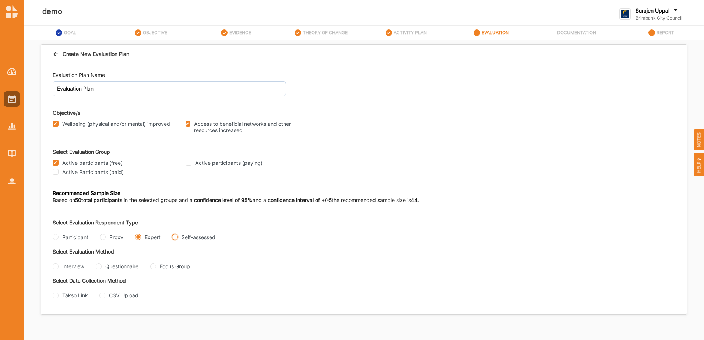
click at [176, 238] on input "Self-assessed" at bounding box center [175, 237] width 6 height 6
radio input "true"
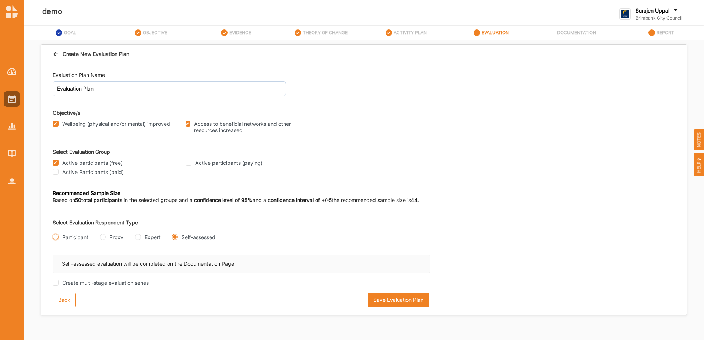
click at [57, 236] on input "Participant" at bounding box center [56, 237] width 6 height 6
radio input "true"
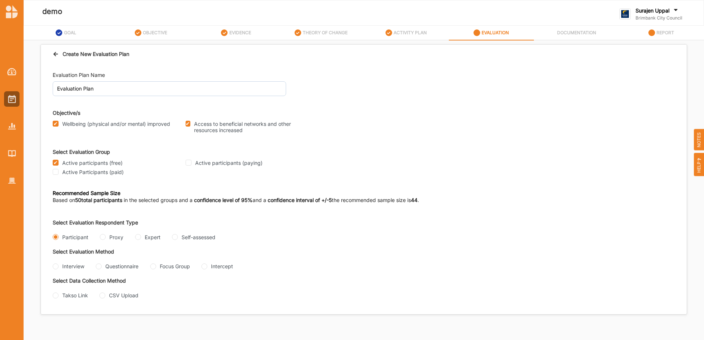
click at [58, 268] on div "Interview" at bounding box center [69, 267] width 32 height 8
click at [55, 269] on input "Interview" at bounding box center [56, 267] width 6 height 6
radio input "true"
click at [97, 268] on input "Questionnaire" at bounding box center [99, 267] width 6 height 6
radio input "true"
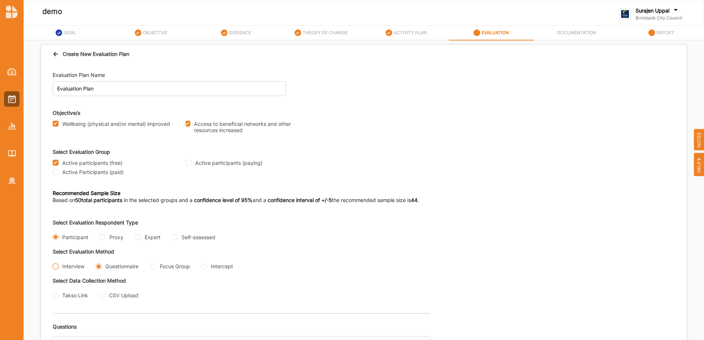
click at [55, 267] on input "Interview" at bounding box center [56, 267] width 6 height 6
radio input "true"
click at [53, 296] on input "Takso Link" at bounding box center [56, 296] width 6 height 6
radio input "true"
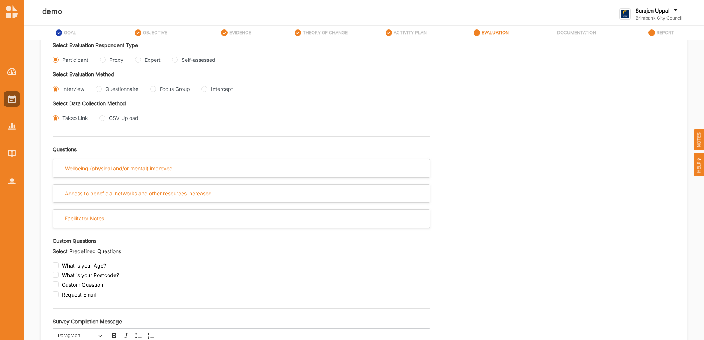
scroll to position [184, 0]
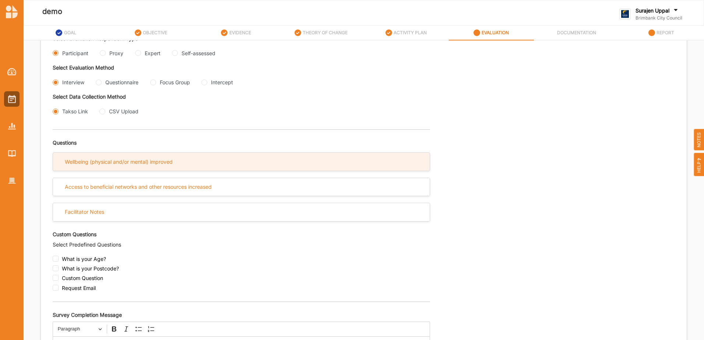
drag, startPoint x: 106, startPoint y: 157, endPoint x: 217, endPoint y: 160, distance: 110.5
click at [106, 157] on div "Wellbeing (physical and/or mental) improved" at bounding box center [241, 162] width 377 height 18
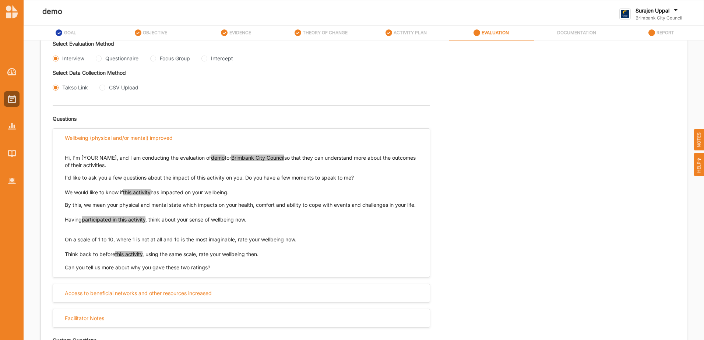
scroll to position [221, 0]
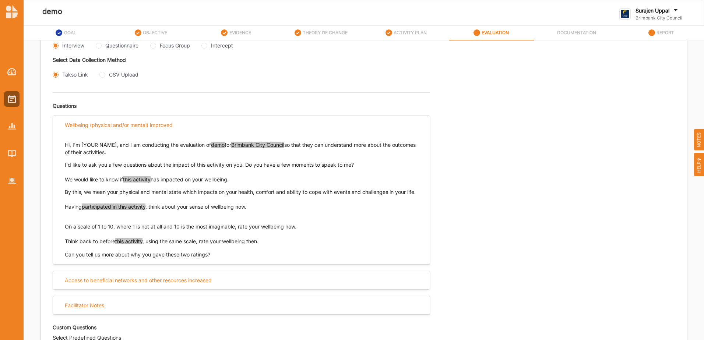
click at [136, 180] on span "this activity" at bounding box center [137, 179] width 28 height 6
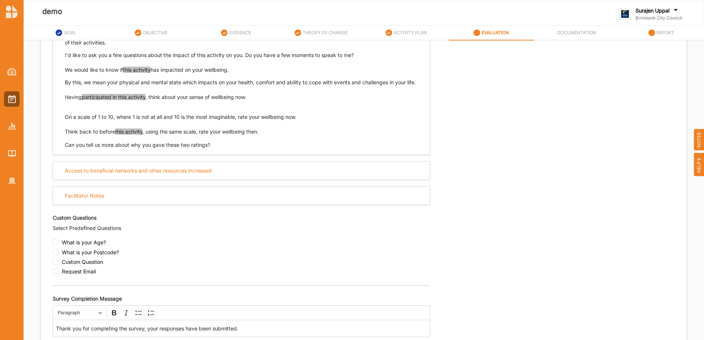
scroll to position [344, 0]
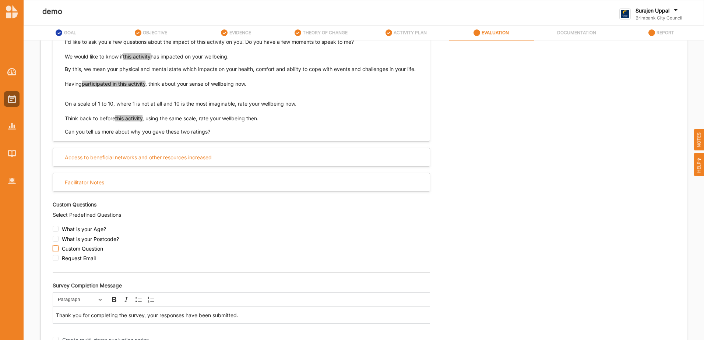
click at [57, 252] on input "checkbox" at bounding box center [56, 249] width 6 height 6
checkbox input "true"
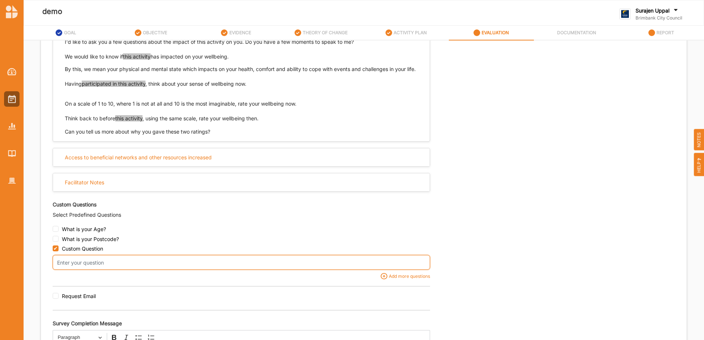
click at [120, 270] on input "text" at bounding box center [242, 262] width 378 height 15
type input "What was the last book you read?"
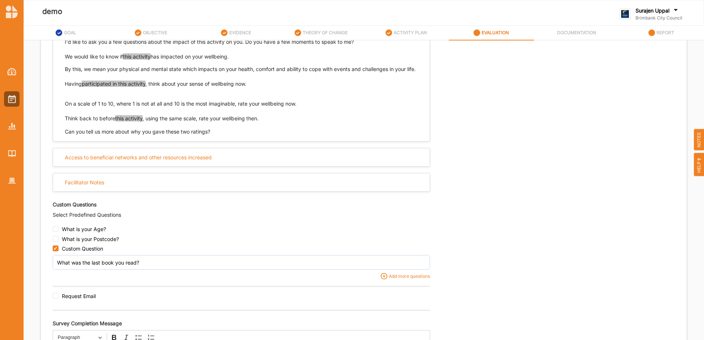
click at [526, 295] on div "Select Evaluation Respondent Type Participant Proxy Expert Self-assessed Select…" at bounding box center [364, 128] width 622 height 519
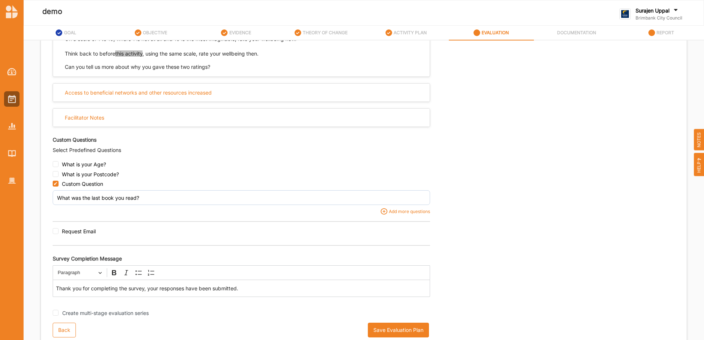
scroll to position [419, 0]
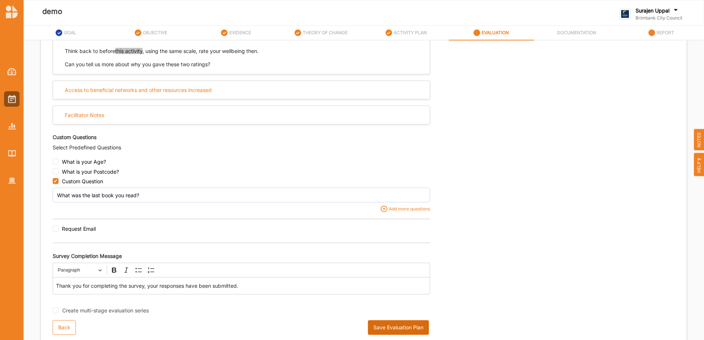
click at [389, 324] on button "Save Evaluation Plan" at bounding box center [398, 327] width 61 height 15
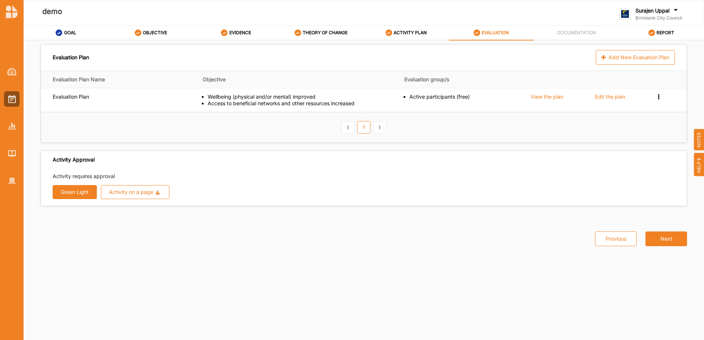
click at [82, 193] on button "Green Light" at bounding box center [75, 192] width 44 height 14
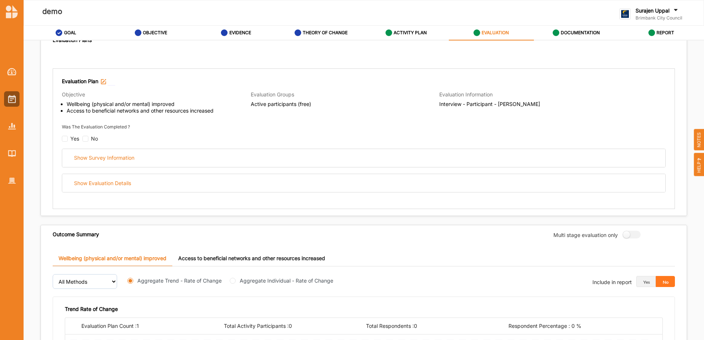
scroll to position [74, 0]
drag, startPoint x: 227, startPoint y: 156, endPoint x: 239, endPoint y: 142, distance: 18.3
click at [228, 154] on div "Show Survey Information" at bounding box center [363, 157] width 603 height 18
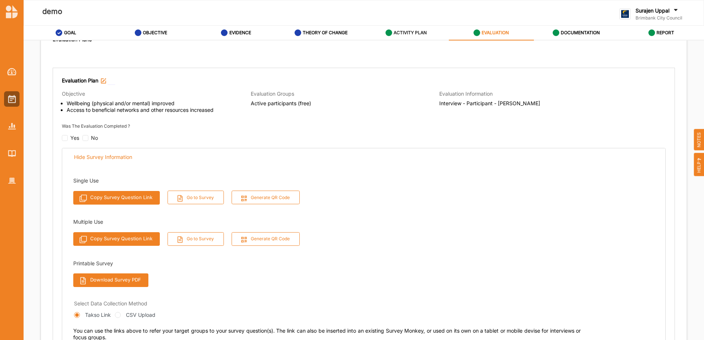
click at [414, 35] on label "ACTIVITY PLAN" at bounding box center [410, 33] width 33 height 6
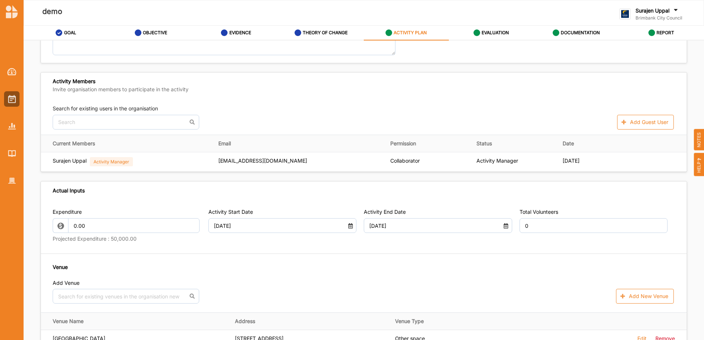
scroll to position [221, 0]
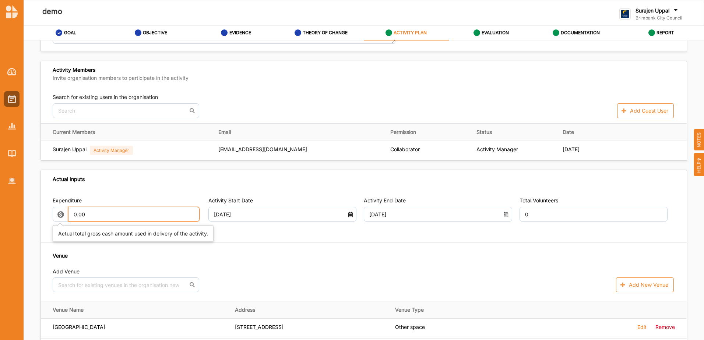
click at [96, 214] on input "0.00" at bounding box center [133, 214] width 131 height 15
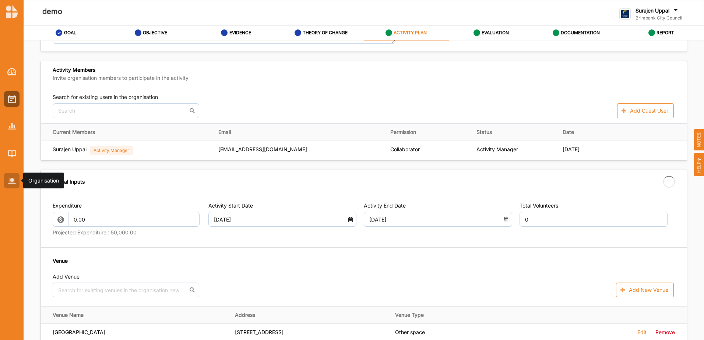
click at [9, 181] on img at bounding box center [12, 181] width 8 height 6
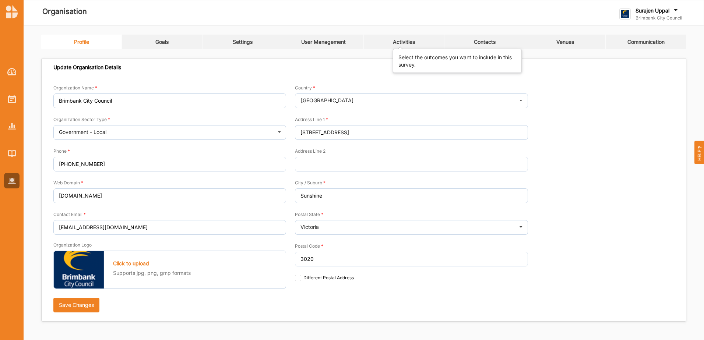
click at [401, 43] on div "Activities" at bounding box center [404, 42] width 22 height 7
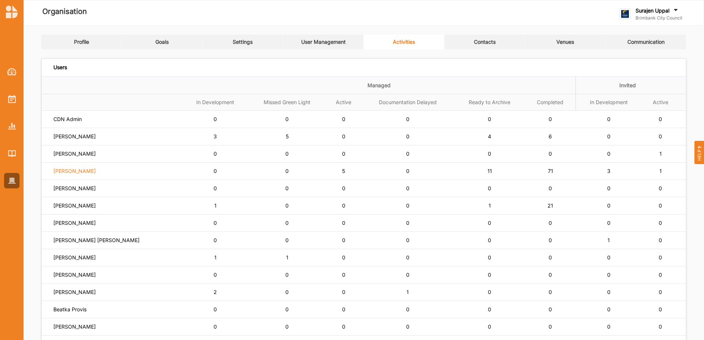
click at [86, 173] on label "[PERSON_NAME]" at bounding box center [74, 171] width 42 height 7
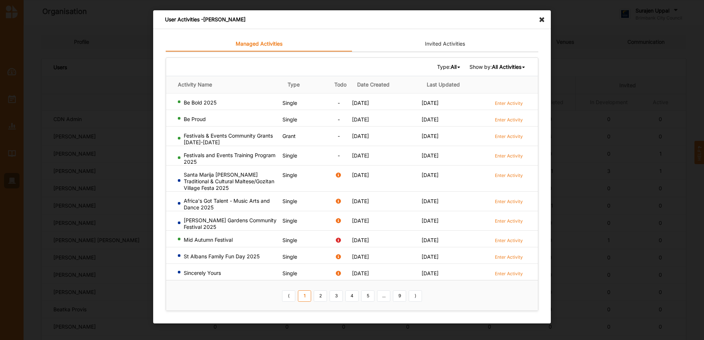
click at [506, 66] on b "All Activities" at bounding box center [506, 67] width 29 height 6
click at [498, 93] on b "Completed Activities" at bounding box center [495, 91] width 50 height 6
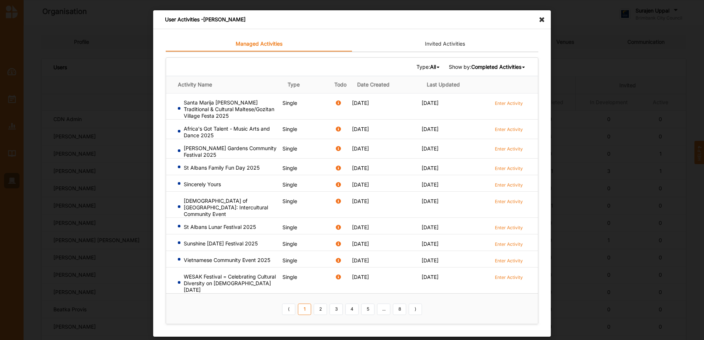
click at [430, 66] on b "All" at bounding box center [433, 67] width 6 height 6
click at [422, 93] on div "Single" at bounding box center [418, 91] width 43 height 13
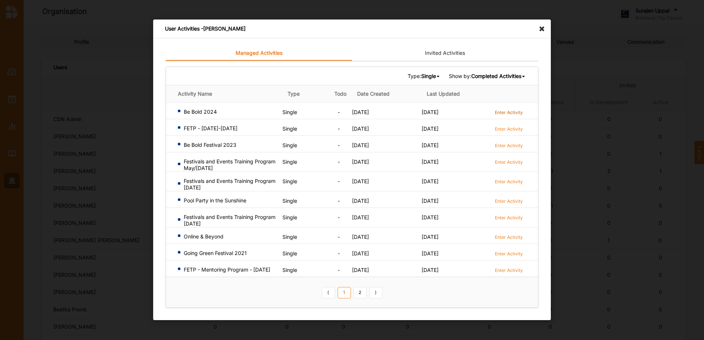
click at [514, 110] on label "Enter Activity" at bounding box center [509, 112] width 28 height 6
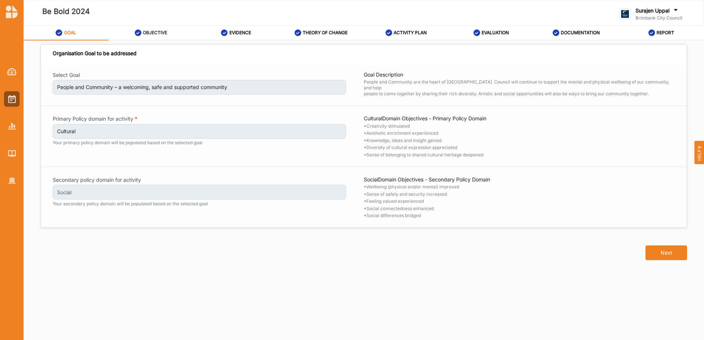
click at [149, 27] on div "OBJECTIVE" at bounding box center [151, 32] width 33 height 13
select select "4"
select select "9"
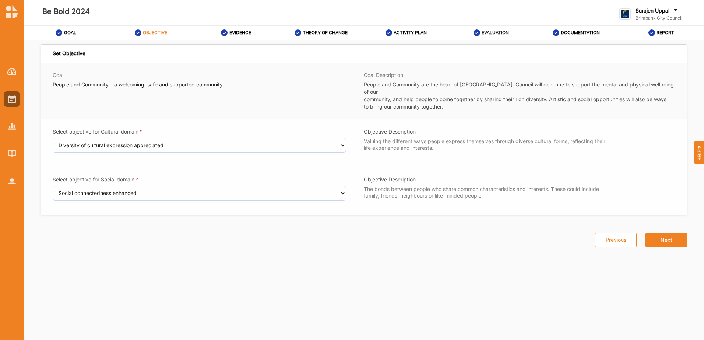
click at [487, 31] on label "EVALUATION" at bounding box center [495, 33] width 27 height 6
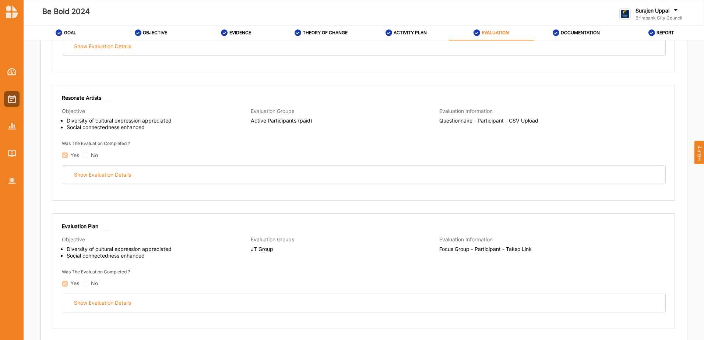
scroll to position [331, 0]
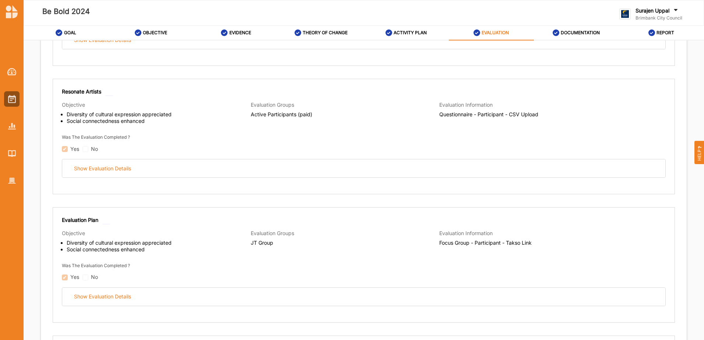
click at [294, 252] on div "Evaluation Groups JT Group" at bounding box center [345, 243] width 189 height 26
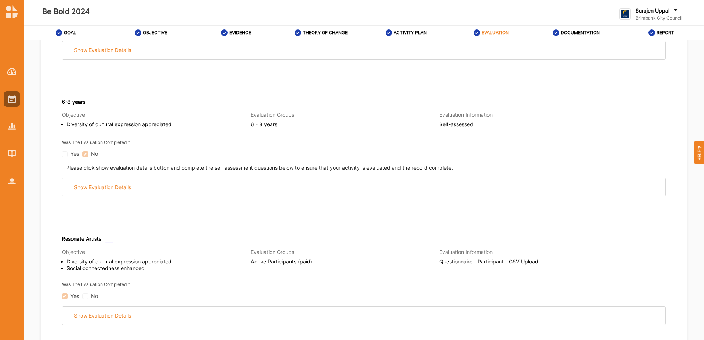
scroll to position [37, 0]
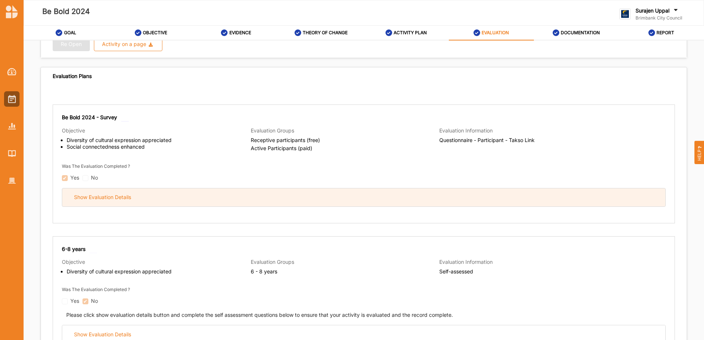
click at [345, 197] on div "Show Evaluation Details" at bounding box center [363, 198] width 603 height 18
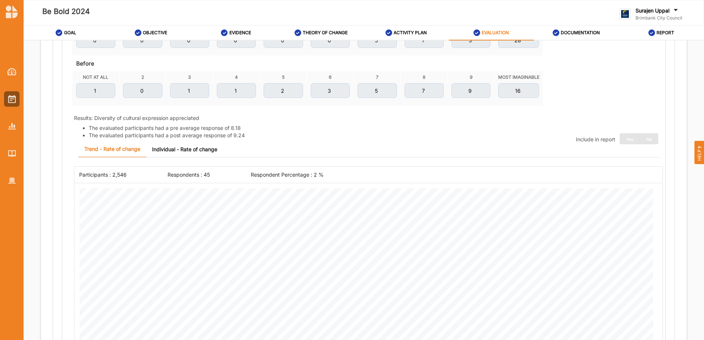
scroll to position [184, 0]
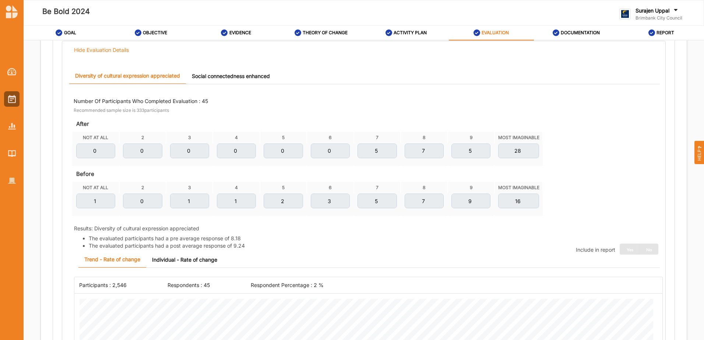
drag, startPoint x: 252, startPoint y: 76, endPoint x: 259, endPoint y: 82, distance: 8.6
click at [259, 82] on link "Social connectedness enhanced" at bounding box center [231, 76] width 90 height 16
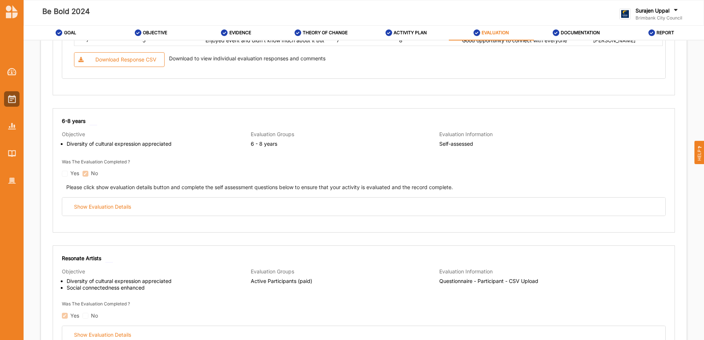
scroll to position [958, 0]
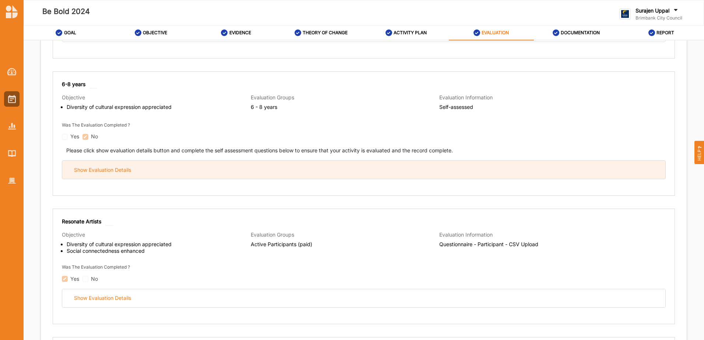
click at [393, 172] on div "Show Evaluation Details" at bounding box center [363, 170] width 603 height 18
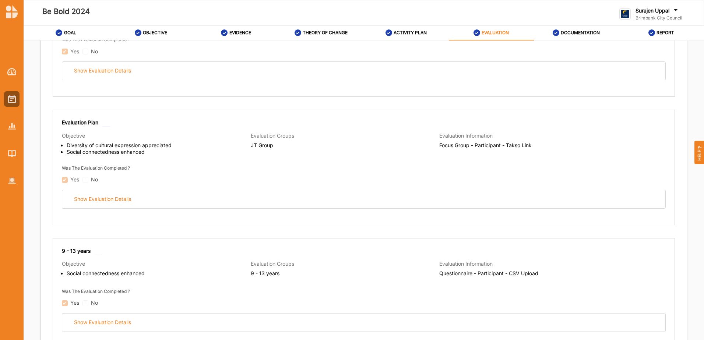
scroll to position [1989, 0]
click at [369, 185] on div "Evaluation Plan Objective Diversity of cultural expression appreciated Social c…" at bounding box center [364, 162] width 604 height 90
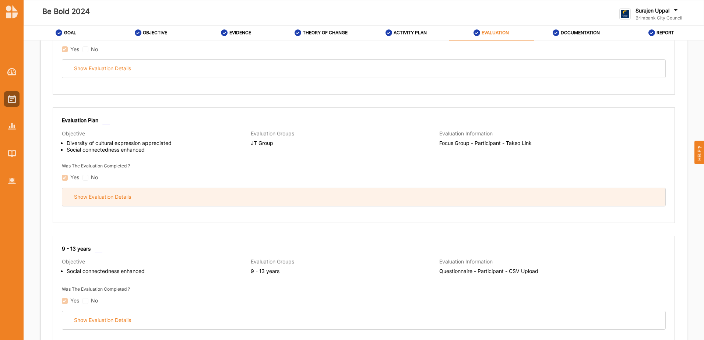
drag, startPoint x: 368, startPoint y: 195, endPoint x: 373, endPoint y: 192, distance: 6.9
click at [368, 195] on div "Show Evaluation Details" at bounding box center [363, 197] width 603 height 18
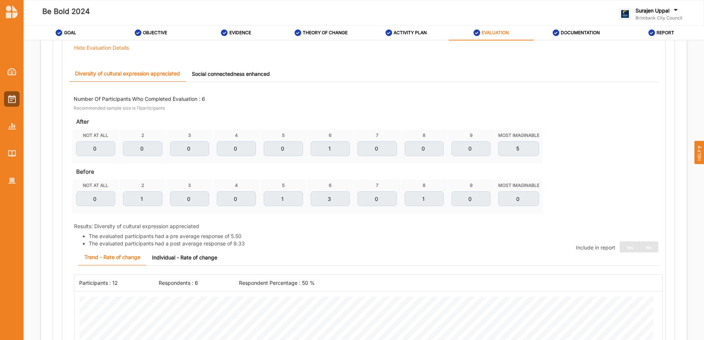
scroll to position [2136, 0]
click at [215, 80] on link "Social connectedness enhanced" at bounding box center [231, 76] width 90 height 16
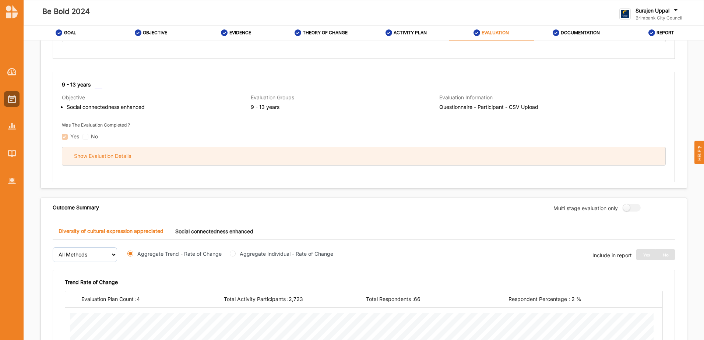
scroll to position [2910, 0]
click at [322, 164] on div "Show Evaluation Details" at bounding box center [363, 156] width 603 height 18
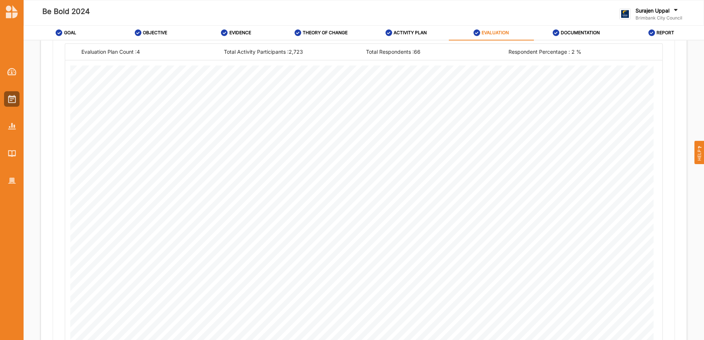
scroll to position [3959, 0]
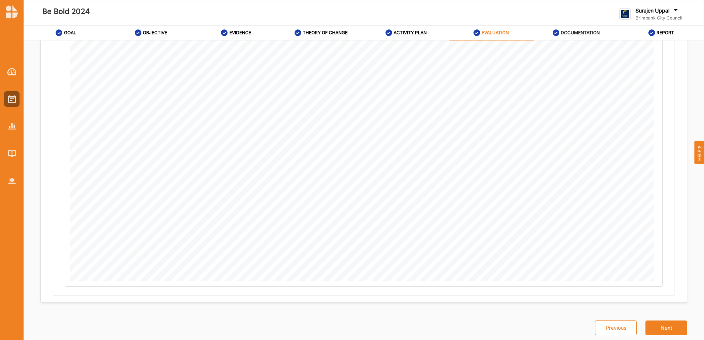
click at [577, 31] on label "DOCUMENTATION" at bounding box center [580, 33] width 39 height 6
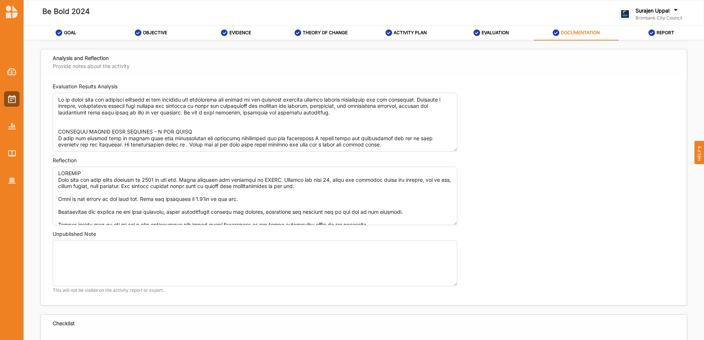
scroll to position [495, 0]
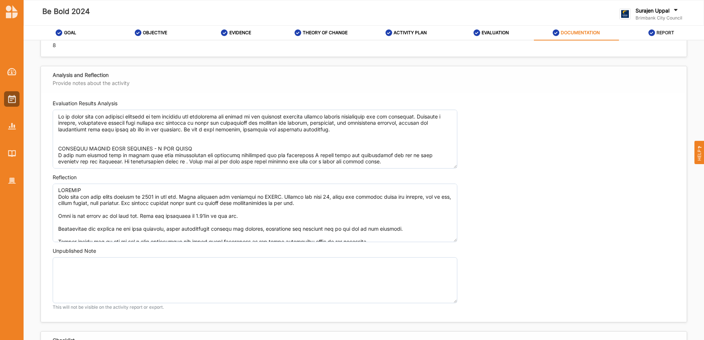
click at [670, 32] on label "REPORT" at bounding box center [666, 33] width 18 height 6
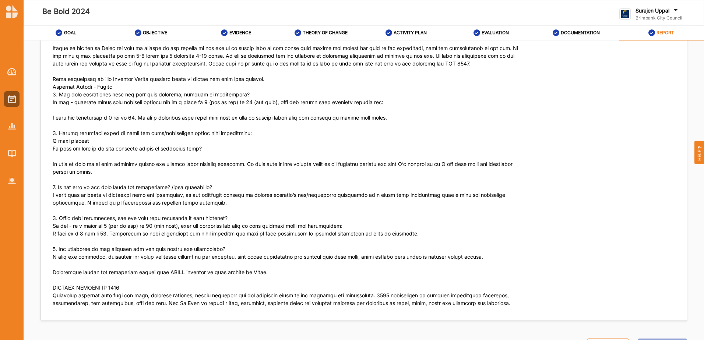
scroll to position [6857, 0]
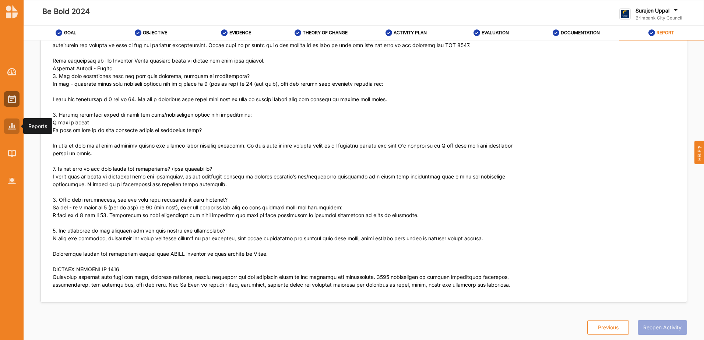
click at [6, 124] on div at bounding box center [11, 126] width 15 height 15
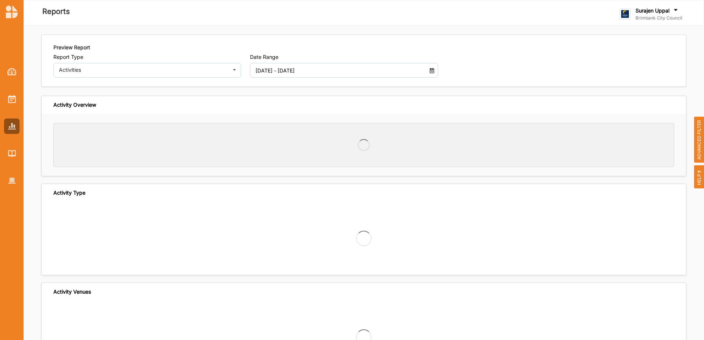
click at [292, 68] on input "[DATE] - [DATE]" at bounding box center [337, 70] width 170 height 15
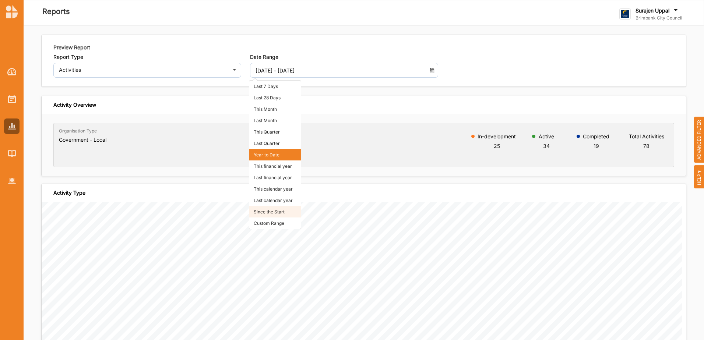
click at [265, 213] on li "Since the Start" at bounding box center [275, 211] width 52 height 11
type input "[DATE] - [DATE]"
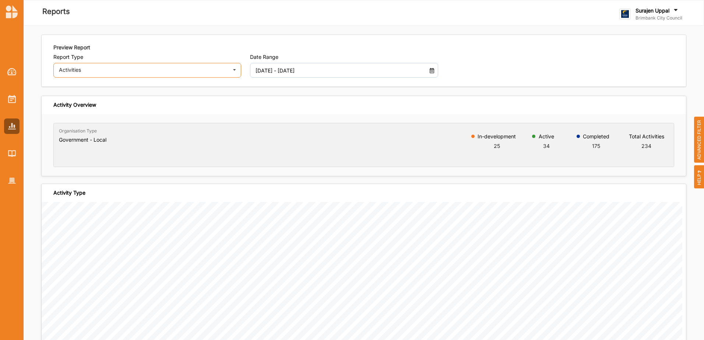
click at [101, 69] on div "Activities" at bounding box center [143, 69] width 168 height 5
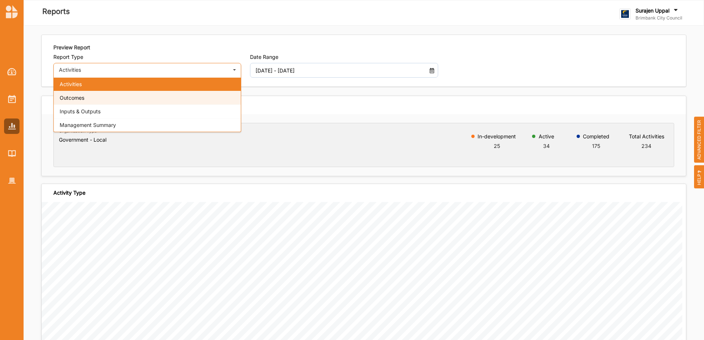
click at [101, 96] on div "Outcomes" at bounding box center [147, 98] width 187 height 14
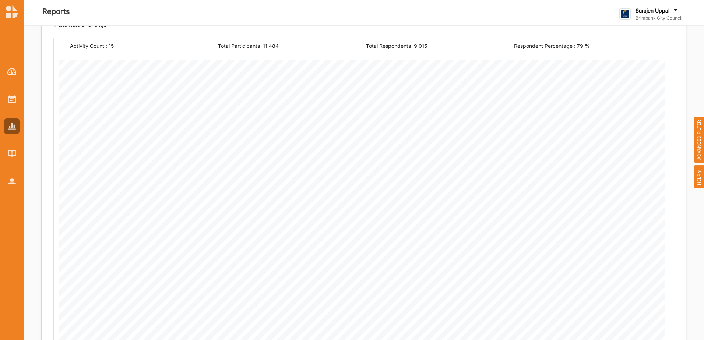
scroll to position [39, 0]
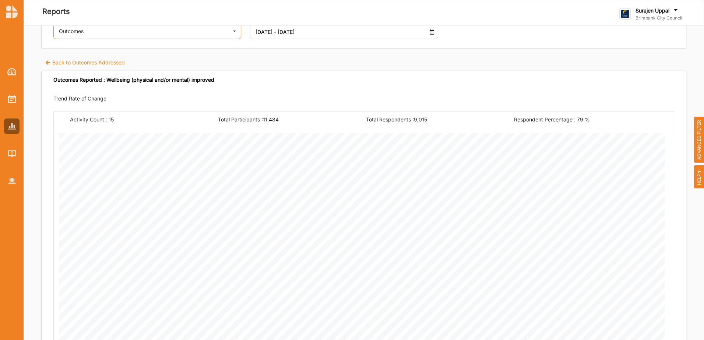
click at [120, 34] on div "Outcomes Activities Outcomes Inputs & Outputs Management Summary" at bounding box center [147, 31] width 188 height 15
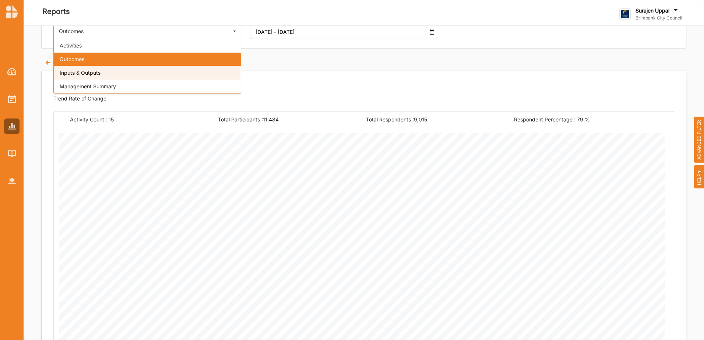
click at [113, 77] on div "Inputs & Outputs" at bounding box center [147, 73] width 187 height 14
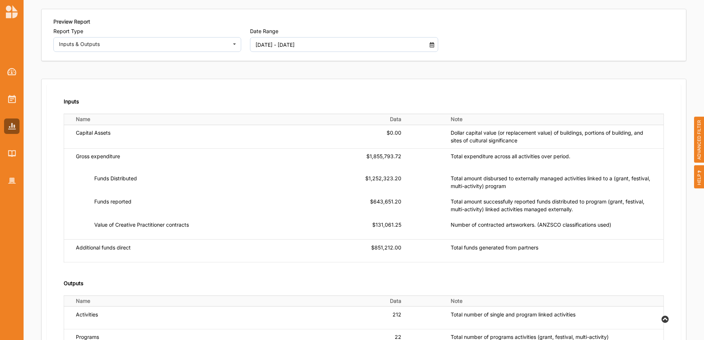
click at [697, 137] on span "ADVANCED FILTER" at bounding box center [699, 140] width 10 height 46
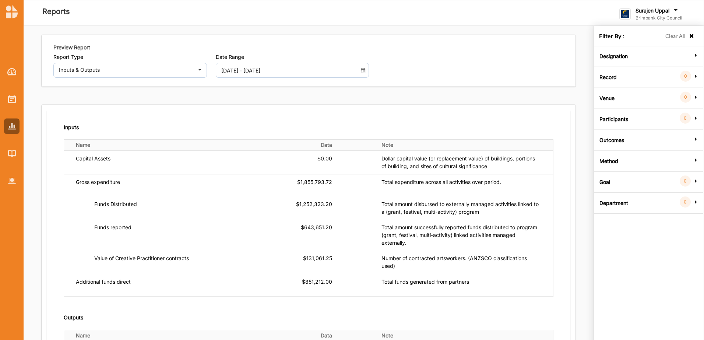
click at [601, 183] on label "Goal" at bounding box center [605, 181] width 11 height 22
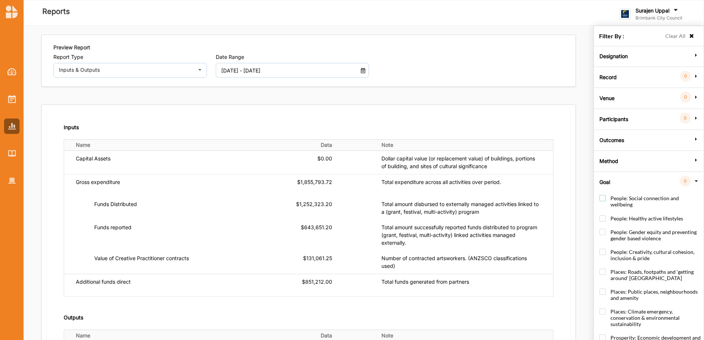
click at [602, 199] on label "People: Social connection and wellbeing" at bounding box center [650, 205] width 101 height 20
click at [601, 199] on label "People: Social connection and wellbeing" at bounding box center [650, 205] width 101 height 20
checkbox input "false"
click at [695, 180] on icon at bounding box center [696, 181] width 5 height 7
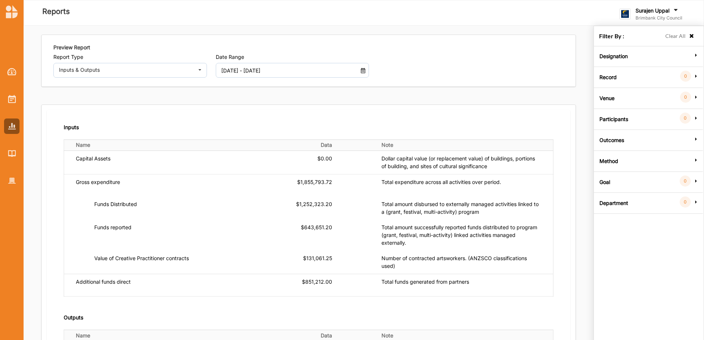
drag, startPoint x: 610, startPoint y: 202, endPoint x: 610, endPoint y: 206, distance: 4.1
click at [610, 205] on label "Department" at bounding box center [614, 202] width 29 height 22
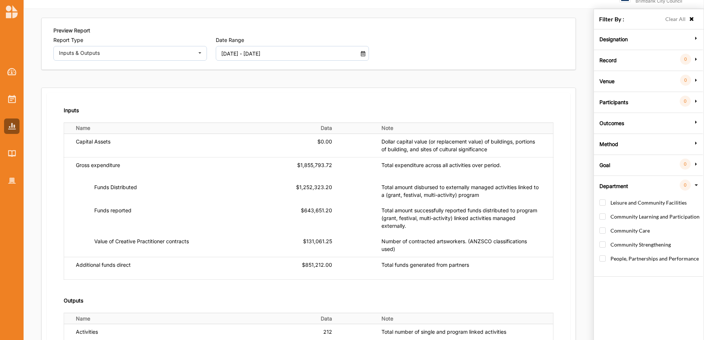
scroll to position [26, 0]
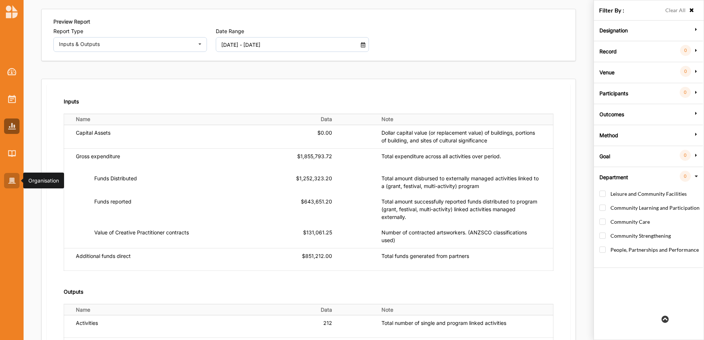
click at [11, 181] on img at bounding box center [12, 181] width 8 height 6
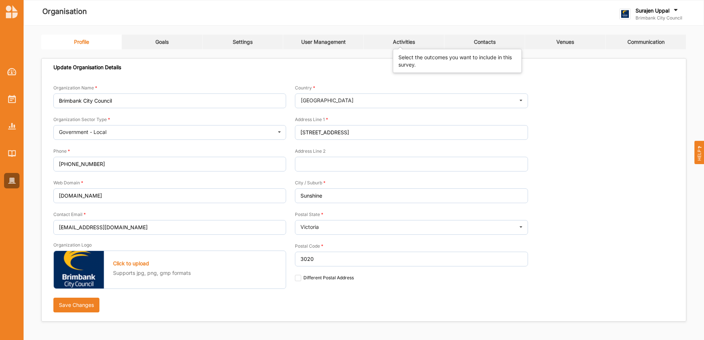
click at [406, 43] on div "Activities" at bounding box center [404, 42] width 22 height 7
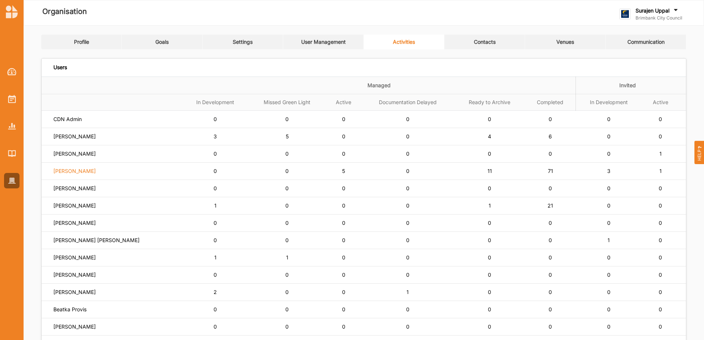
click at [71, 173] on label "[PERSON_NAME]" at bounding box center [74, 171] width 42 height 7
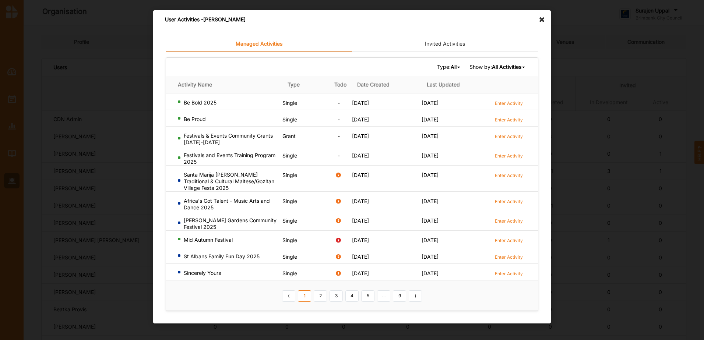
click at [508, 64] on b "All Activities" at bounding box center [506, 67] width 29 height 6
click at [482, 90] on b "Completed Activities" at bounding box center [495, 91] width 50 height 6
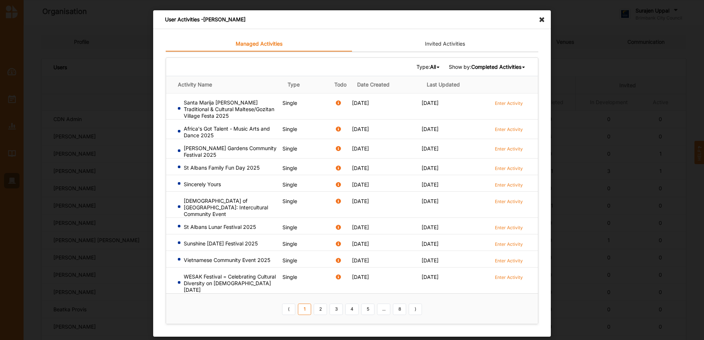
click at [431, 66] on b "All" at bounding box center [433, 67] width 6 height 6
click at [413, 105] on b "Grant" at bounding box center [409, 104] width 13 height 6
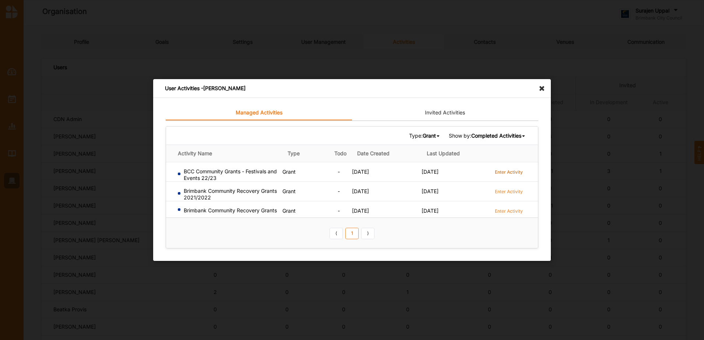
click at [517, 172] on label "Enter Activity" at bounding box center [509, 172] width 28 height 6
click at [544, 84] on icon at bounding box center [544, 85] width 12 height 12
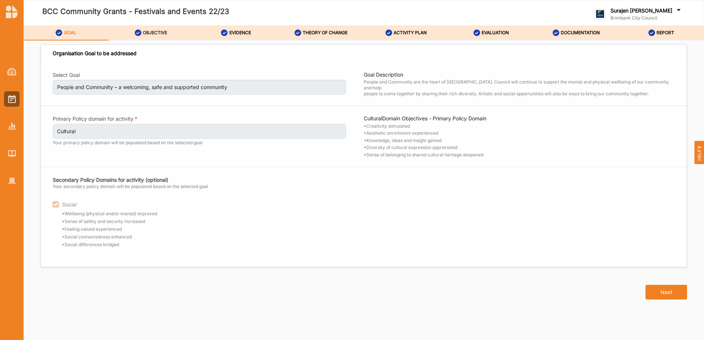
click at [150, 33] on label "OBJECTIVE" at bounding box center [155, 33] width 24 height 6
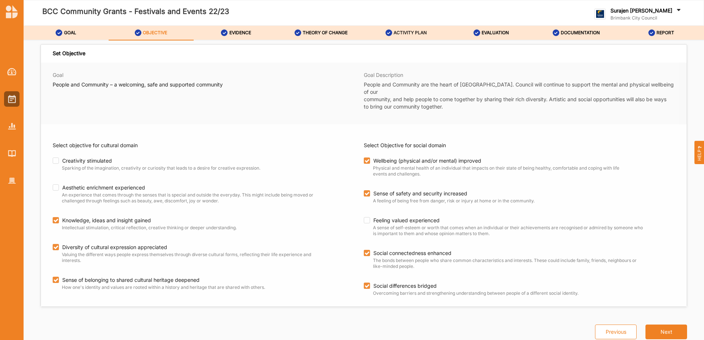
click at [414, 30] on label "ACTIVITY PLAN" at bounding box center [410, 33] width 33 height 6
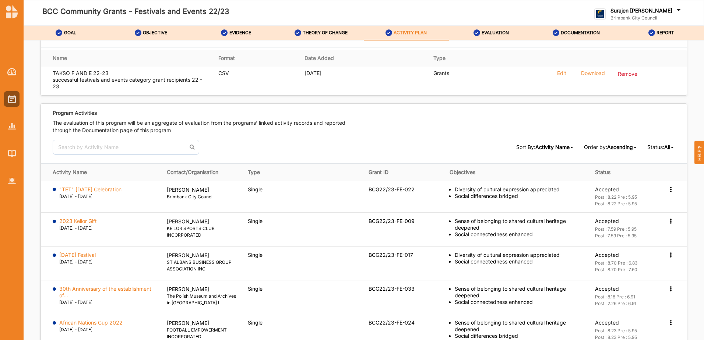
scroll to position [1028, 0]
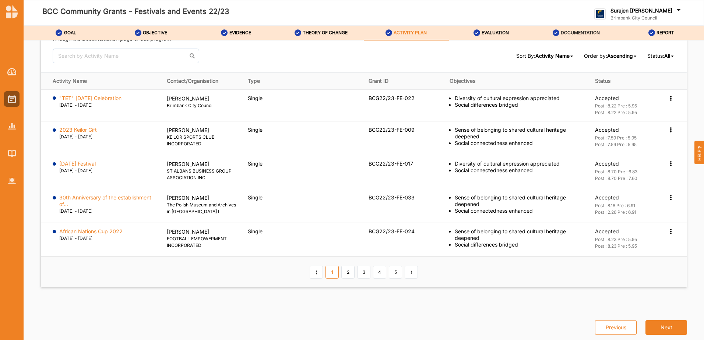
click at [577, 31] on label "DOCUMENTATION" at bounding box center [580, 33] width 39 height 6
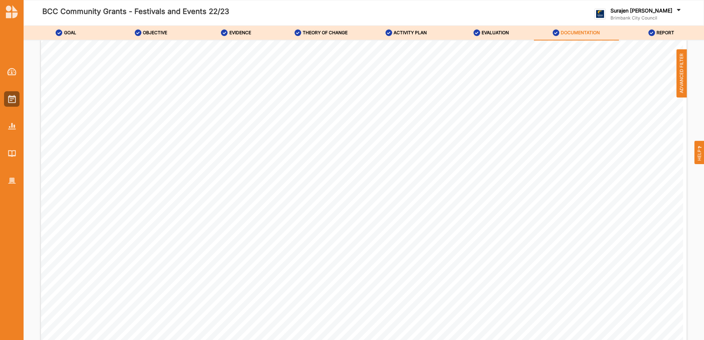
scroll to position [361, 0]
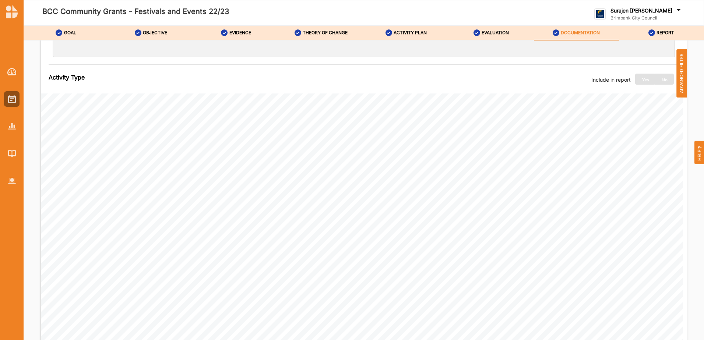
click at [682, 80] on span "ADVANCED FILTER" at bounding box center [682, 73] width 10 height 48
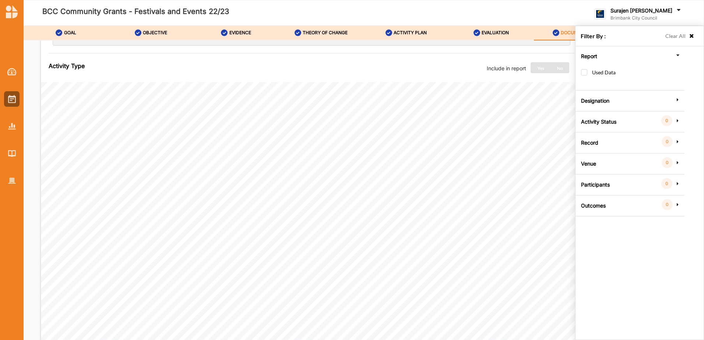
scroll to position [350, 0]
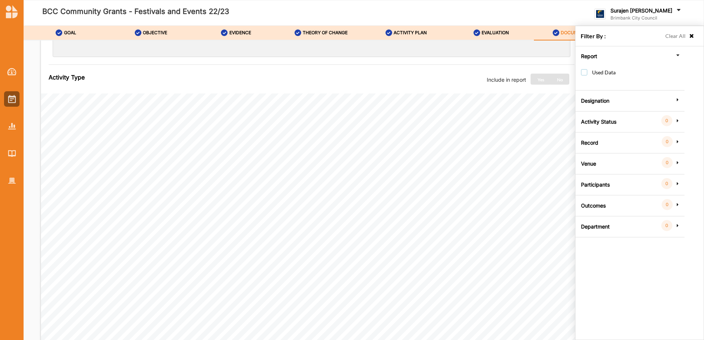
click at [587, 71] on label "Used Data" at bounding box center [598, 76] width 35 height 14
checkbox input "true"
click at [693, 37] on icon at bounding box center [692, 36] width 6 height 5
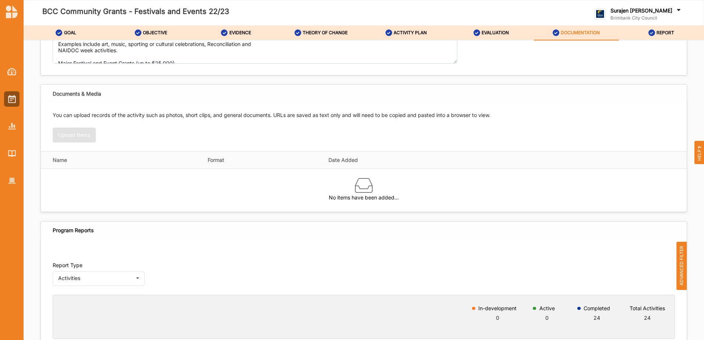
scroll to position [147, 0]
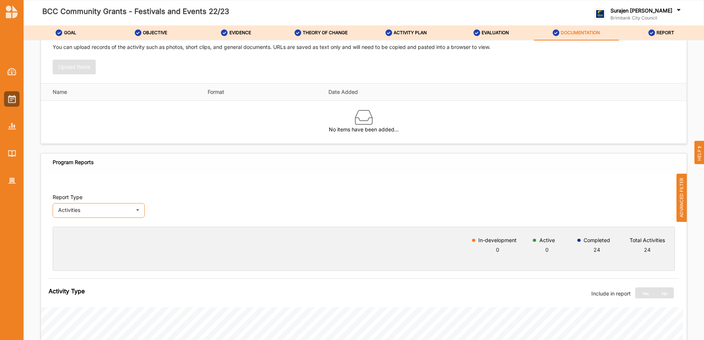
click at [102, 211] on div "Activities" at bounding box center [95, 210] width 74 height 5
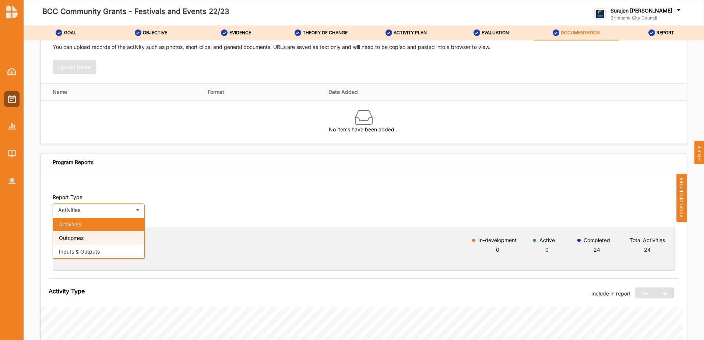
click at [90, 238] on div "Outcomes" at bounding box center [98, 238] width 91 height 14
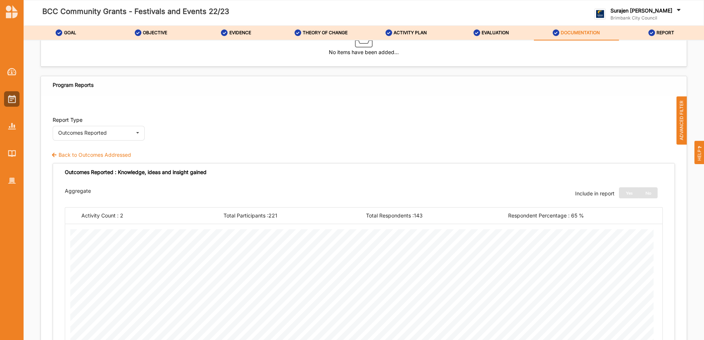
scroll to position [223, 0]
click at [62, 154] on label "Back to Outcomes Addressed" at bounding box center [91, 156] width 80 height 7
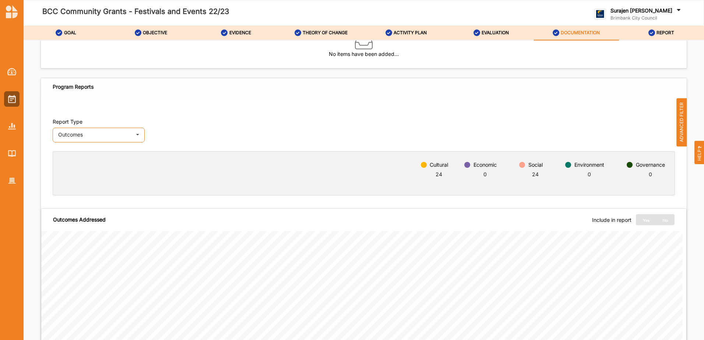
click at [99, 136] on div "Outcomes" at bounding box center [95, 134] width 74 height 5
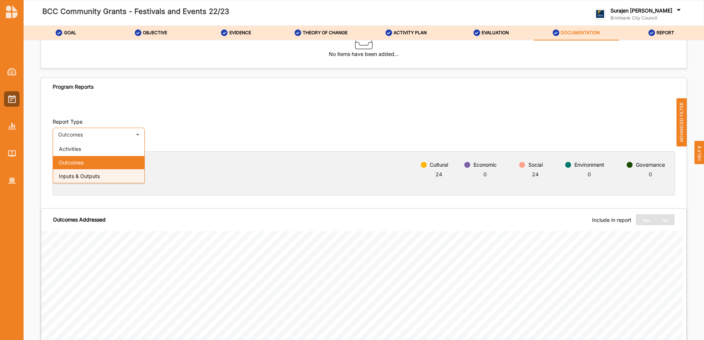
click at [96, 178] on span "Inputs & Outputs" at bounding box center [79, 176] width 41 height 6
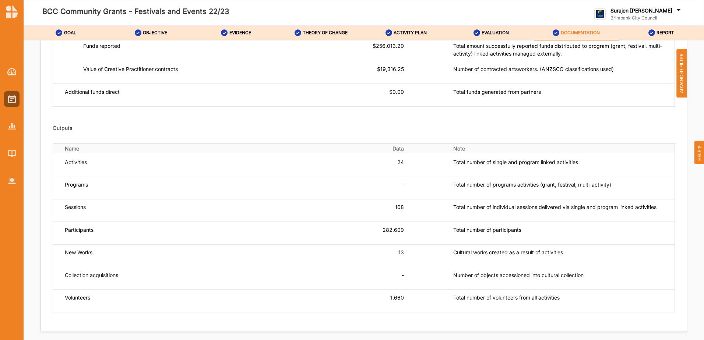
scroll to position [517, 0]
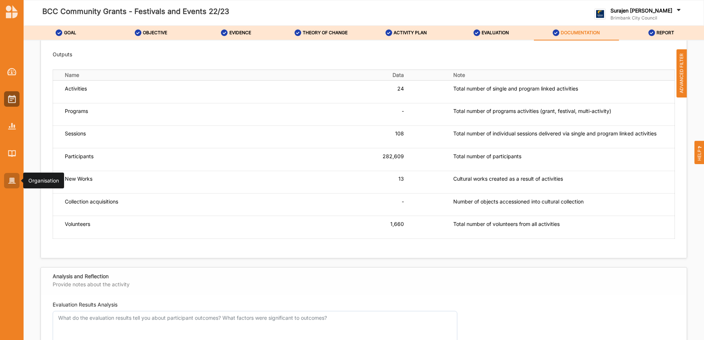
click at [11, 185] on div at bounding box center [11, 180] width 15 height 15
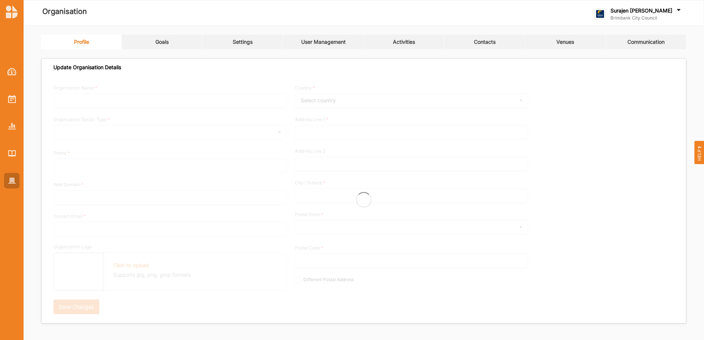
type input "Brimbank City Council"
type input "[PHONE_NUMBER]"
type input "[DOMAIN_NAME]"
type input "[EMAIL_ADDRESS][DOMAIN_NAME]"
type input "[STREET_ADDRESS]"
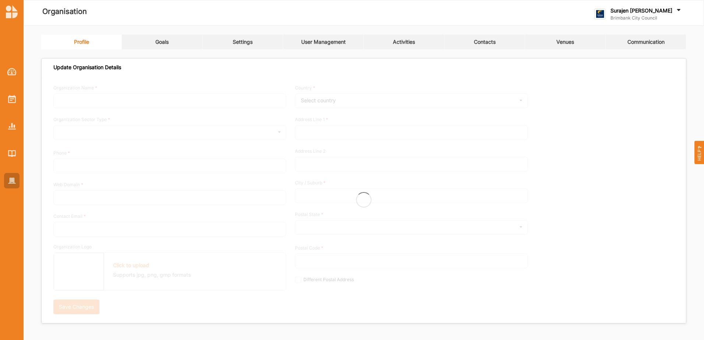
type input "Sunshine"
type input "3020"
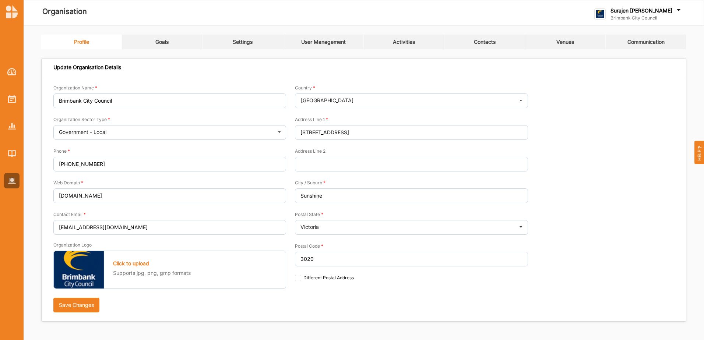
click at [409, 36] on link "Activities" at bounding box center [404, 42] width 81 height 15
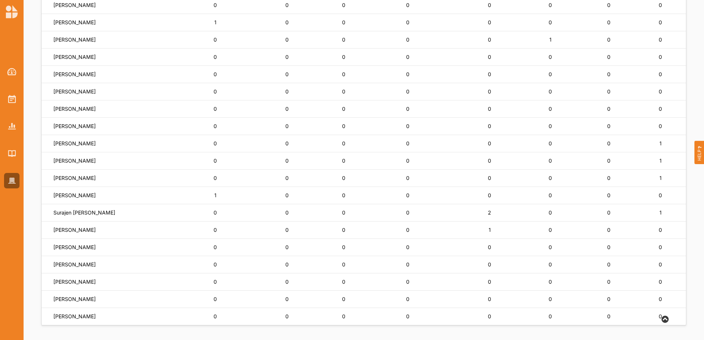
scroll to position [443, 0]
